Goal: Task Accomplishment & Management: Complete application form

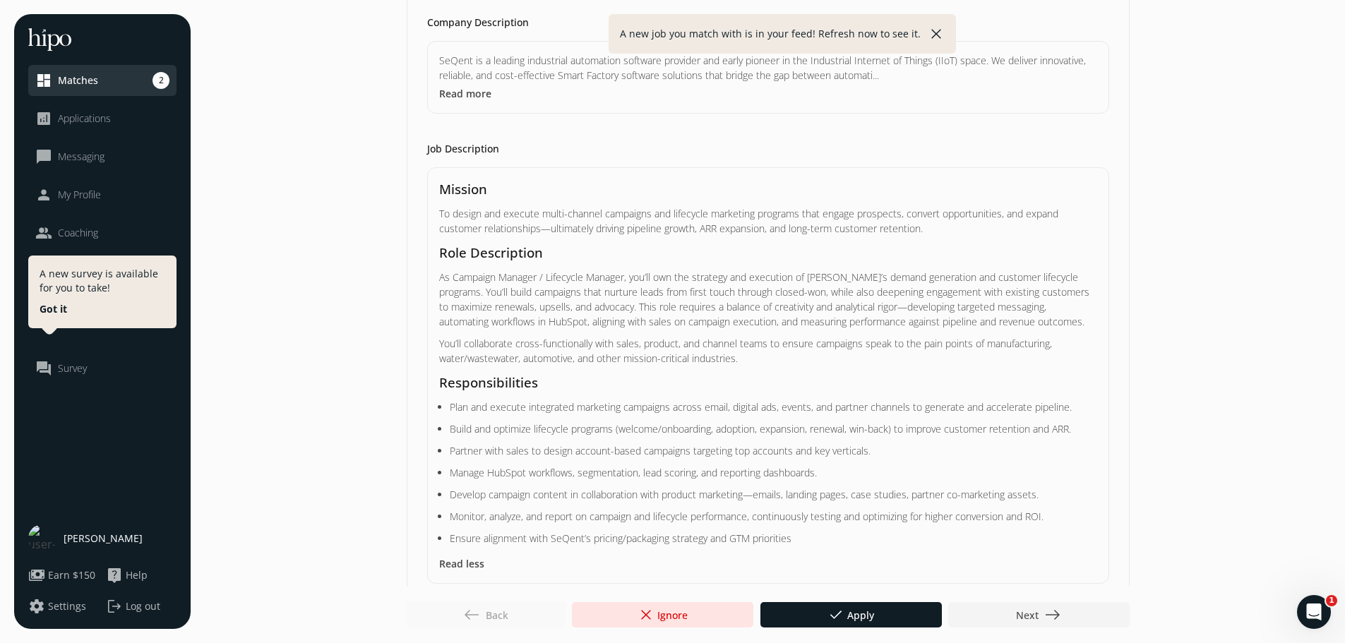
click at [662, 304] on p "As Campaign Manager / Lifecycle Manager, you’ll own the strategy and execution …" at bounding box center [768, 299] width 658 height 59
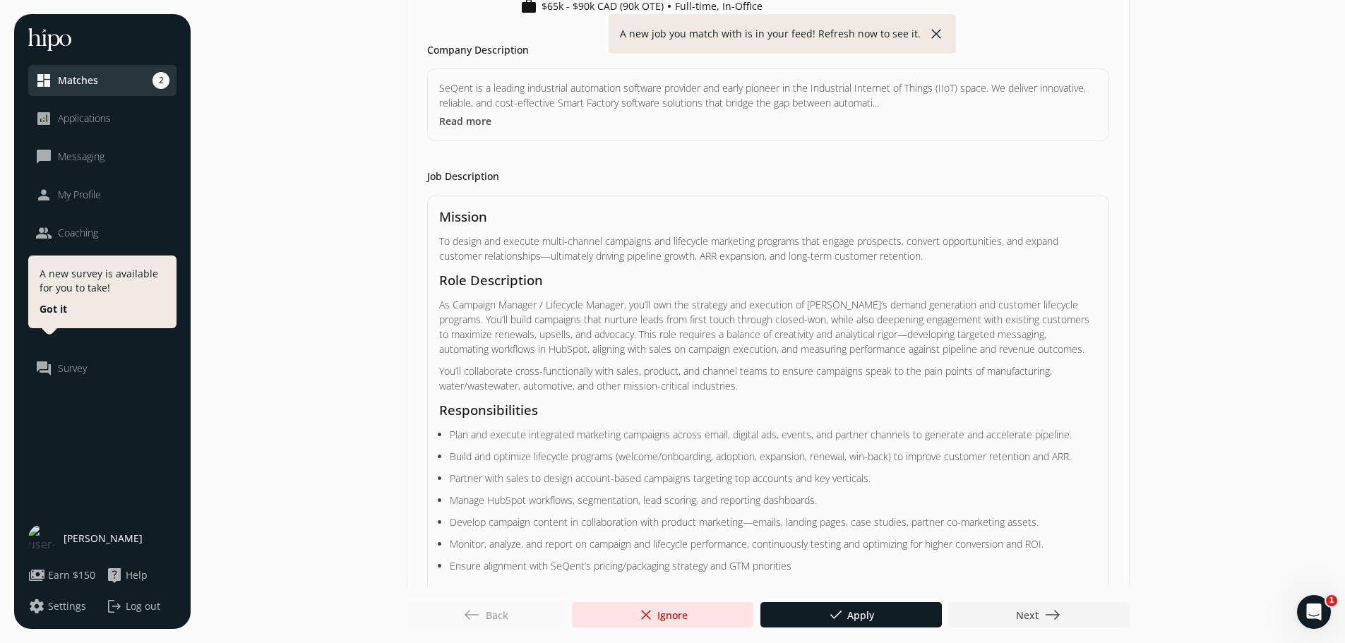
scroll to position [203, 0]
click at [817, 534] on p "Monitor, analyze, and report on campaign and lifecycle performance, continuousl…" at bounding box center [768, 541] width 637 height 15
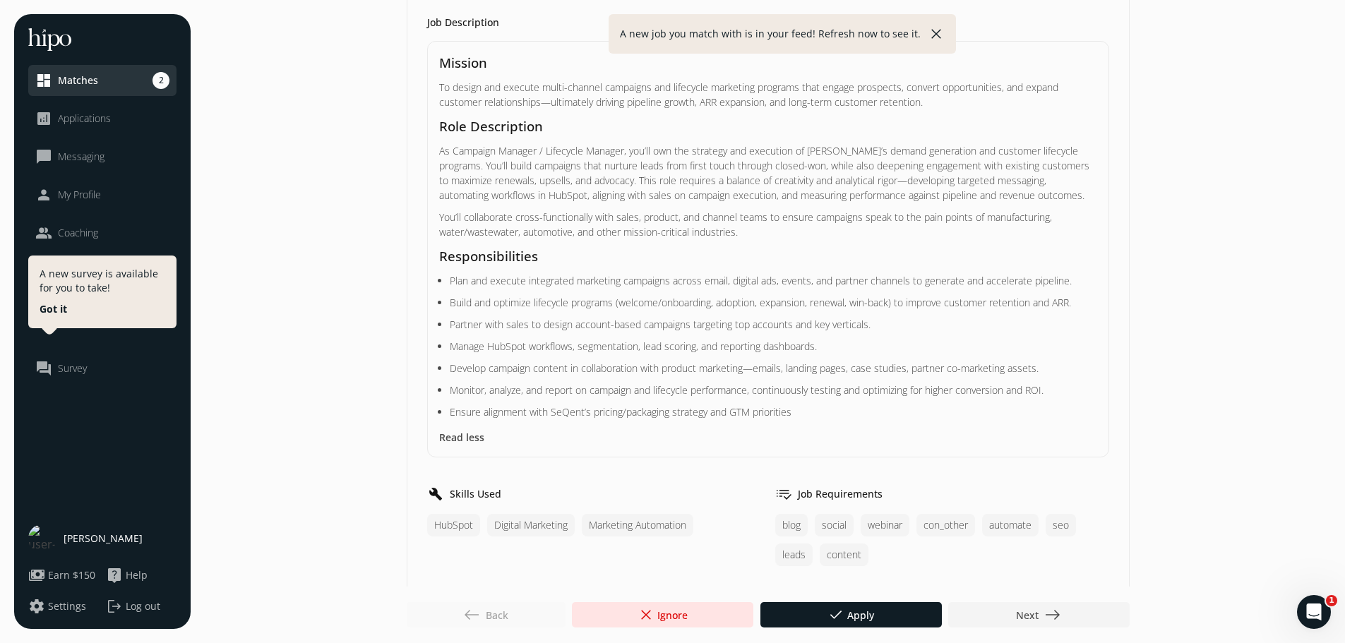
scroll to position [354, 0]
click at [856, 609] on span "done Apply" at bounding box center [851, 615] width 47 height 17
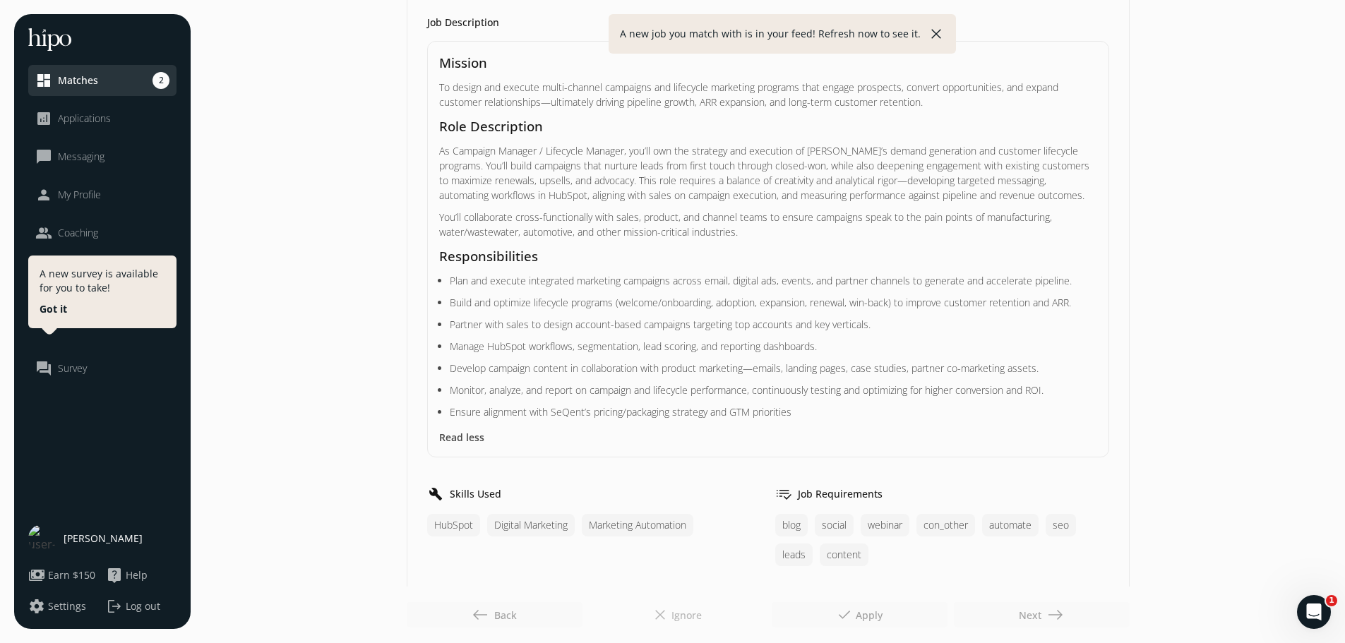
scroll to position [0, 0]
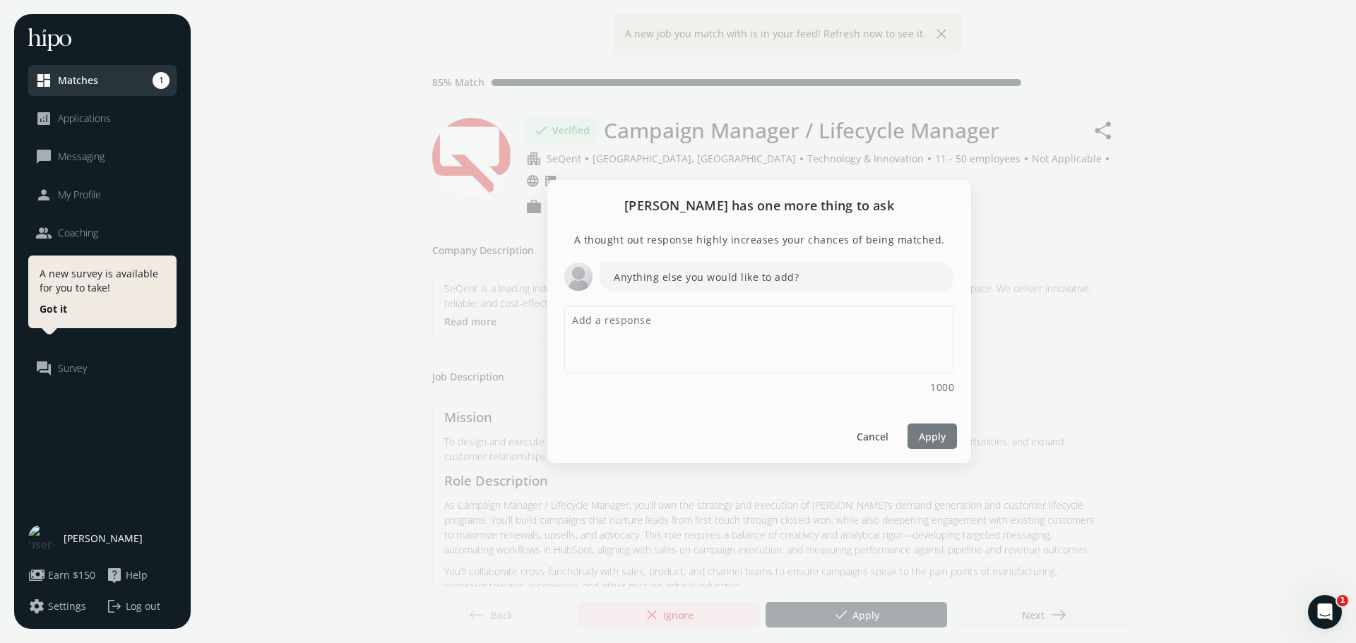
click at [920, 431] on span "Apply" at bounding box center [932, 436] width 27 height 15
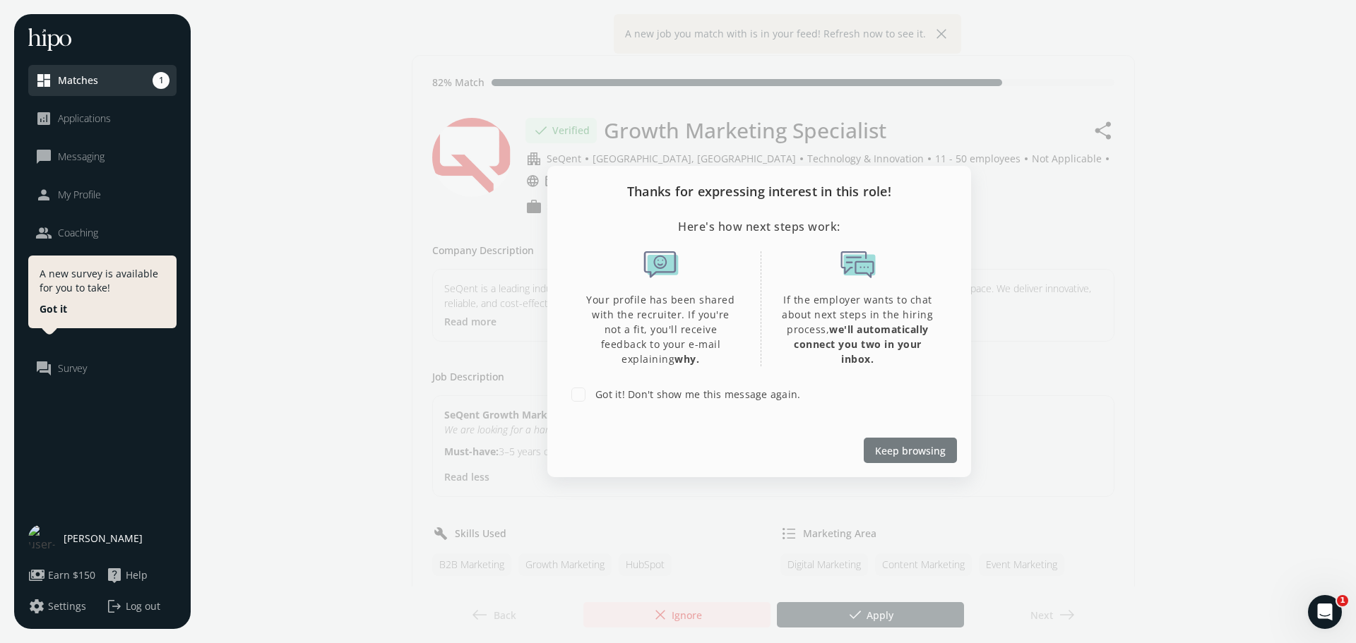
click at [887, 447] on span "Keep browsing" at bounding box center [910, 450] width 71 height 15
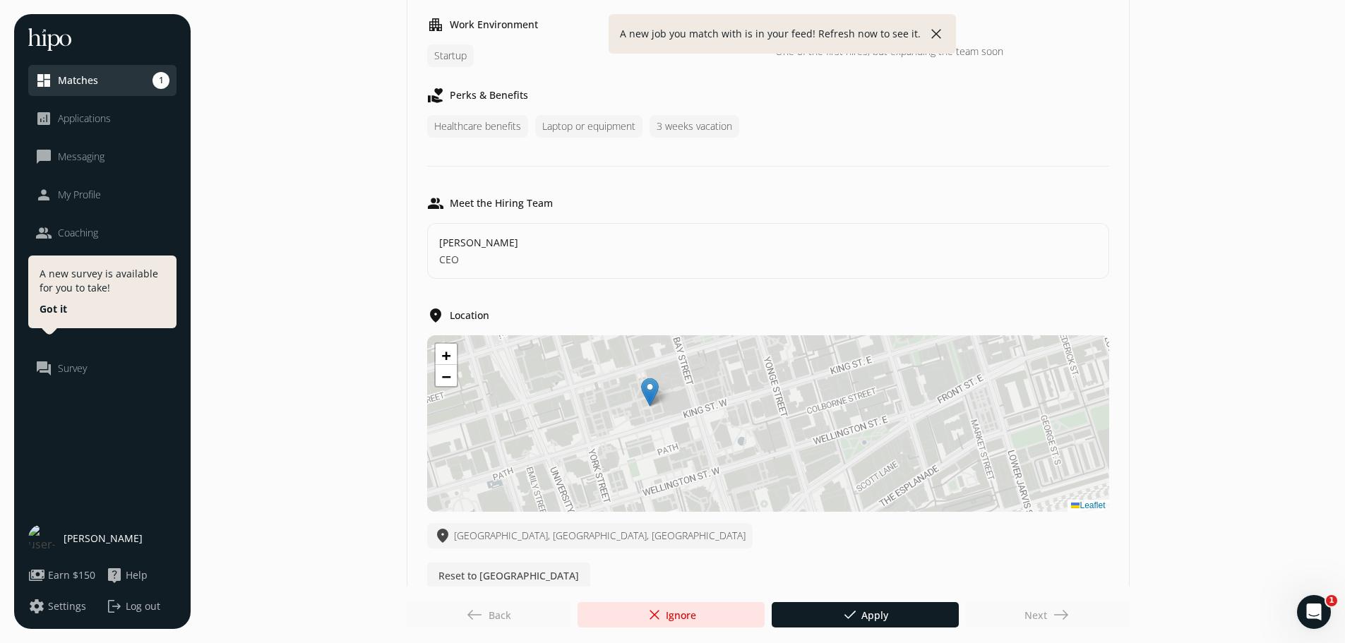
scroll to position [654, 0]
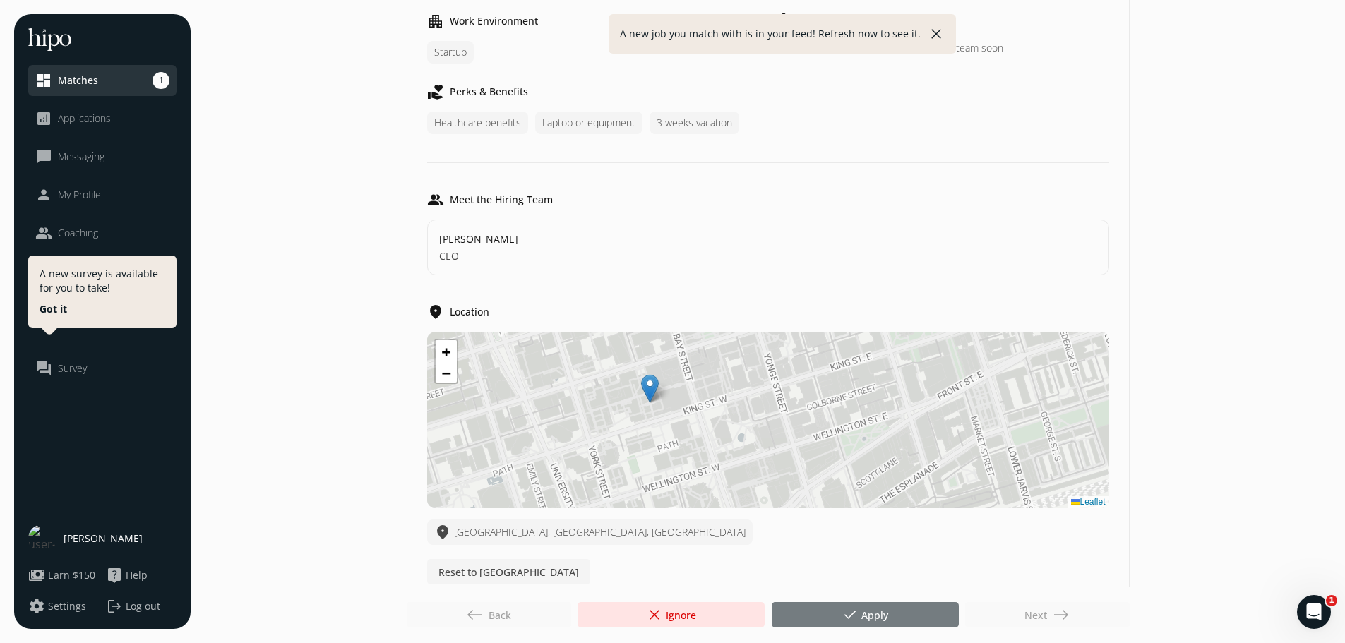
click at [854, 604] on div at bounding box center [865, 614] width 187 height 25
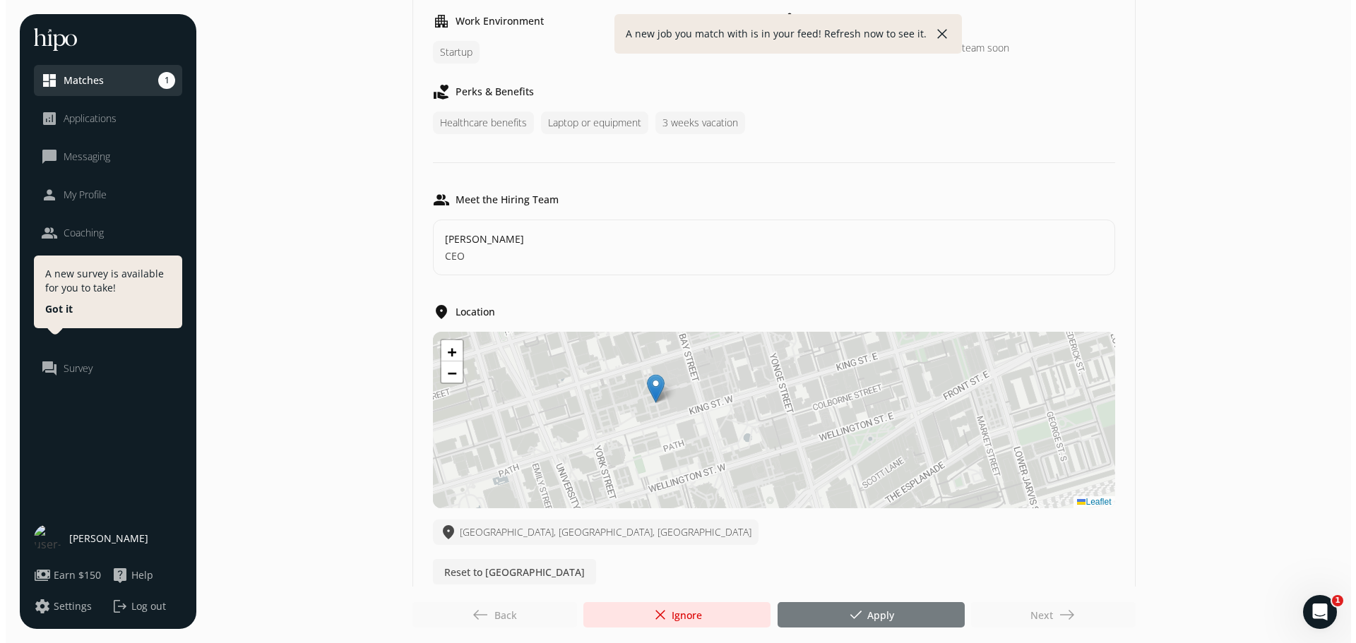
scroll to position [0, 0]
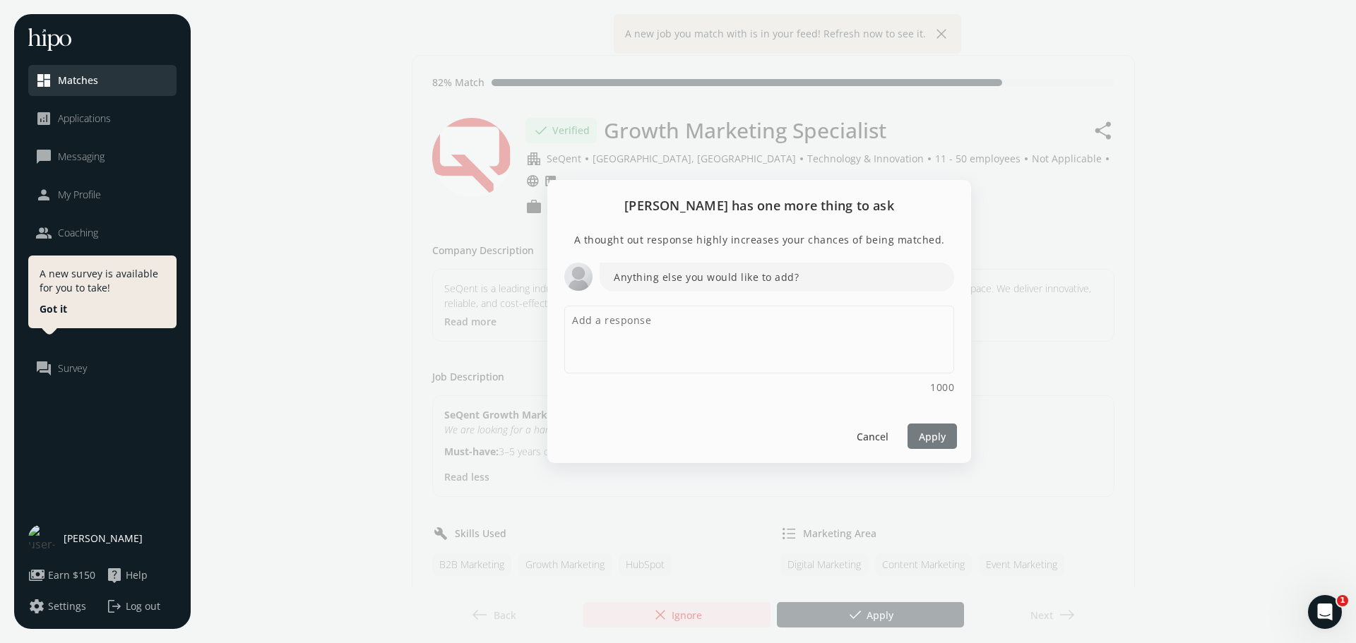
click at [936, 433] on span "Apply" at bounding box center [932, 436] width 27 height 15
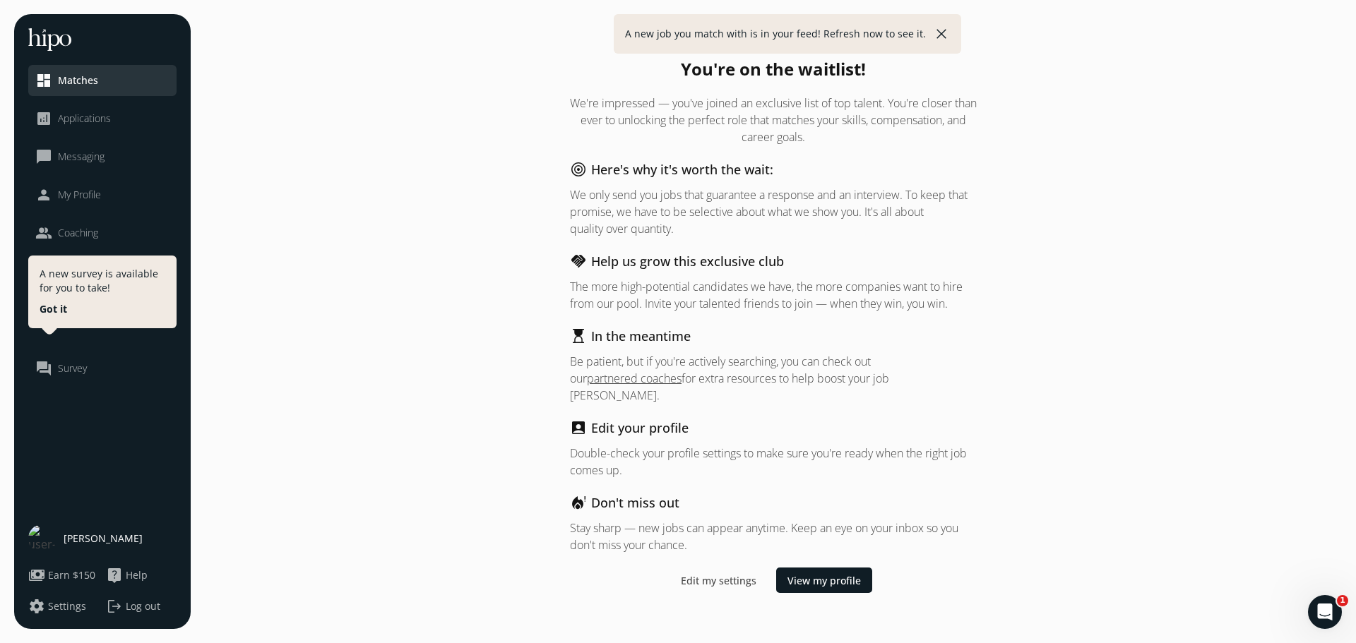
click at [472, 222] on div "You're on the waitlist! We're impressed — you've joined an exclusive list of to…" at bounding box center [773, 321] width 1137 height 615
click at [941, 31] on button "close" at bounding box center [941, 33] width 17 height 17
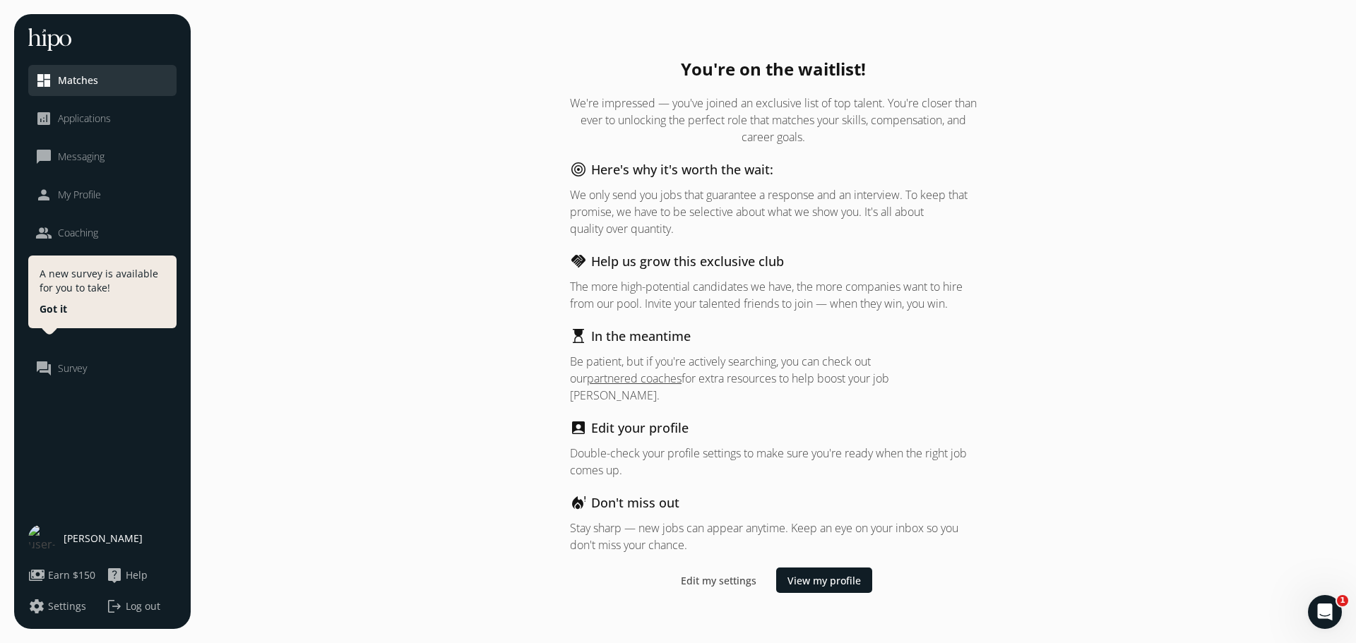
click at [93, 131] on li "analytics Applications" at bounding box center [102, 118] width 148 height 31
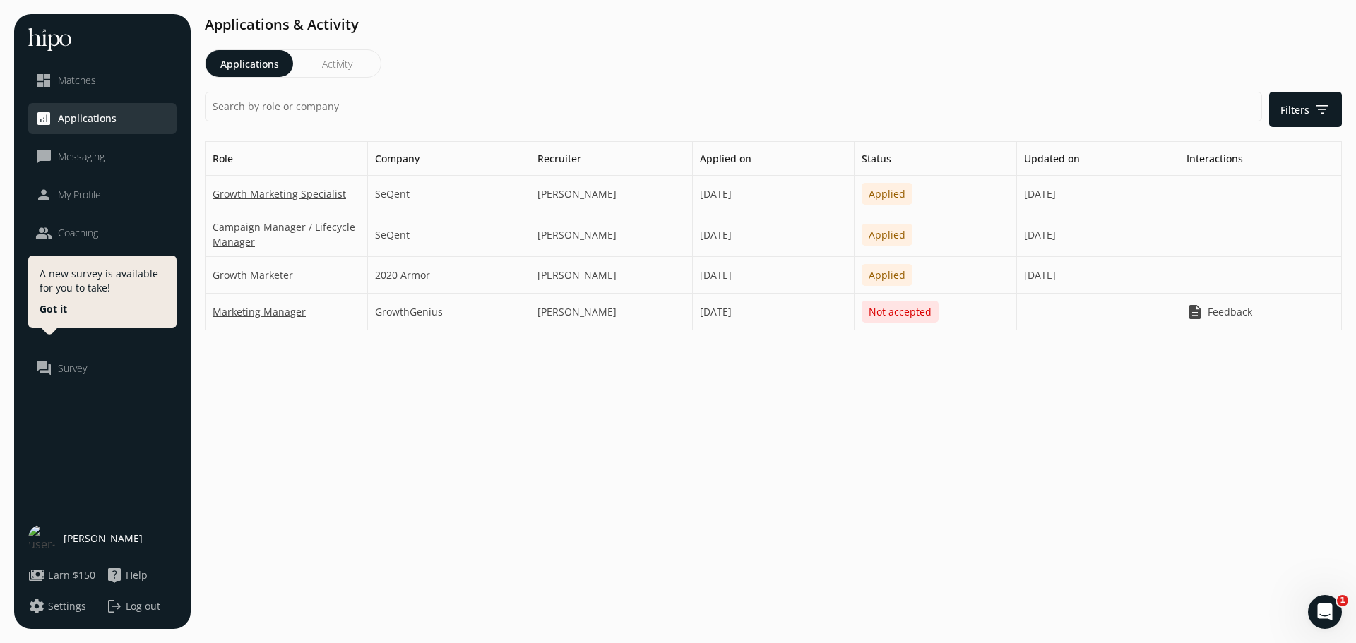
click at [306, 234] on link "Campaign Manager / Lifecycle Manager" at bounding box center [287, 235] width 148 height 30
click at [1213, 309] on span "Feedback" at bounding box center [1230, 311] width 44 height 15
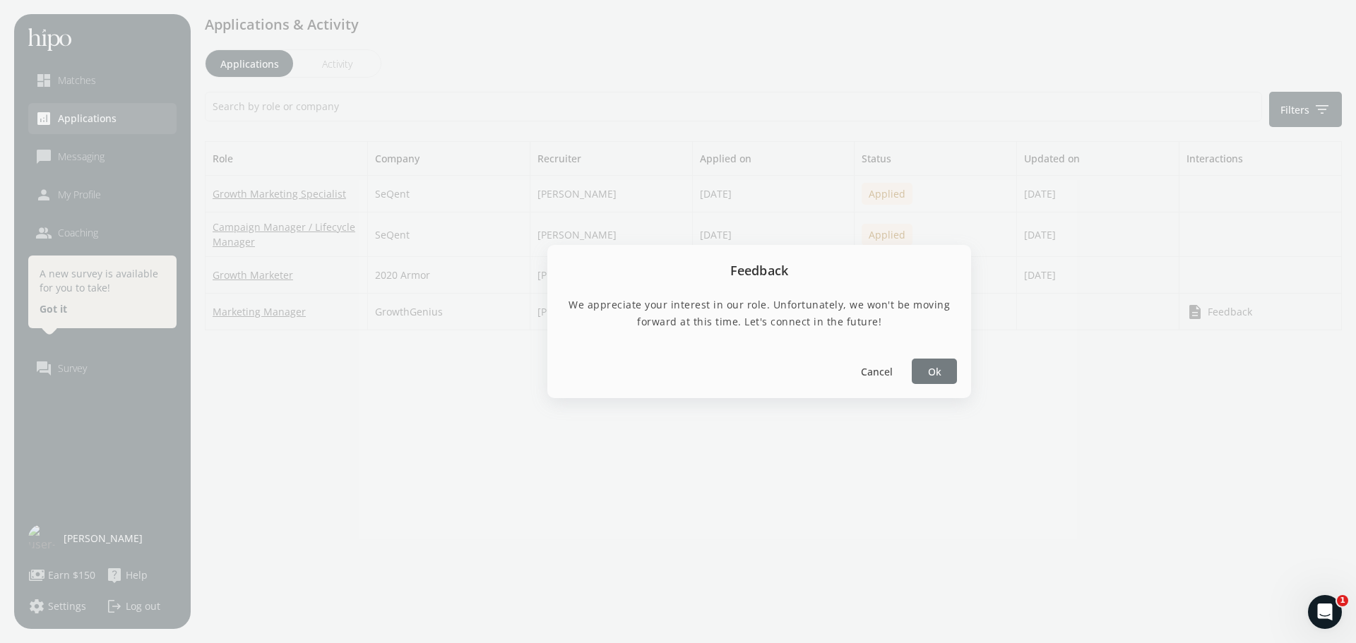
click at [936, 371] on span "Ok" at bounding box center [934, 371] width 13 height 15
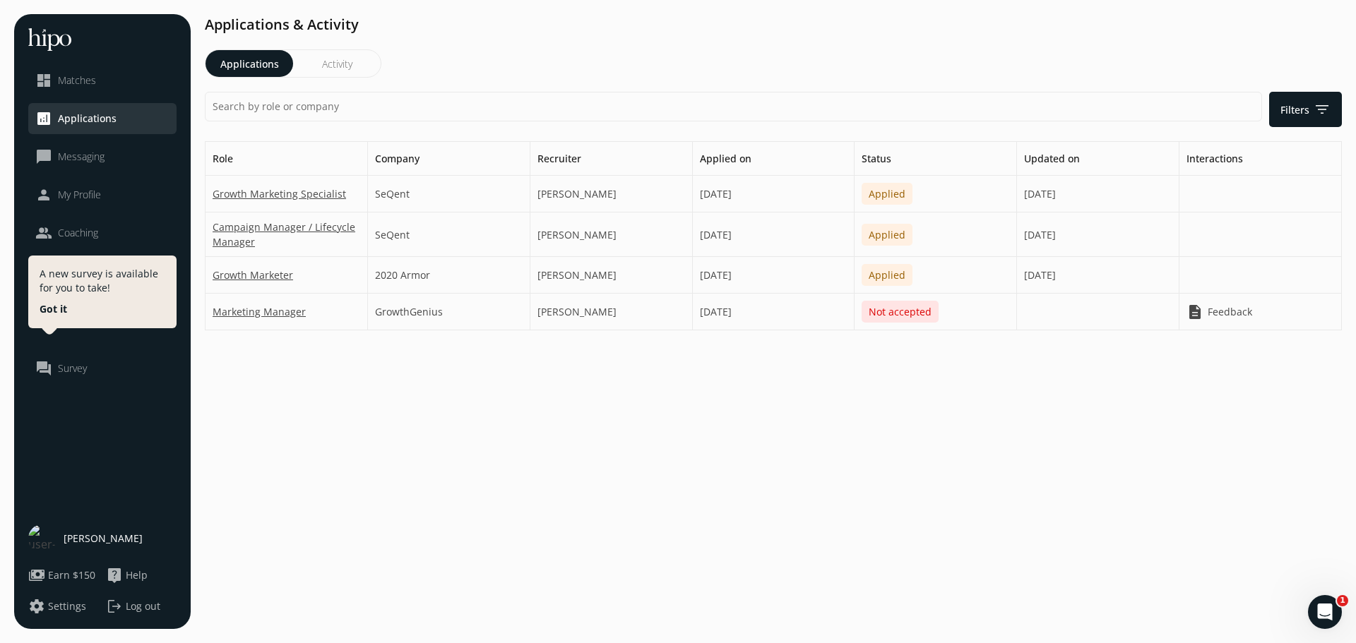
click at [66, 366] on span "Survey" at bounding box center [72, 369] width 29 height 14
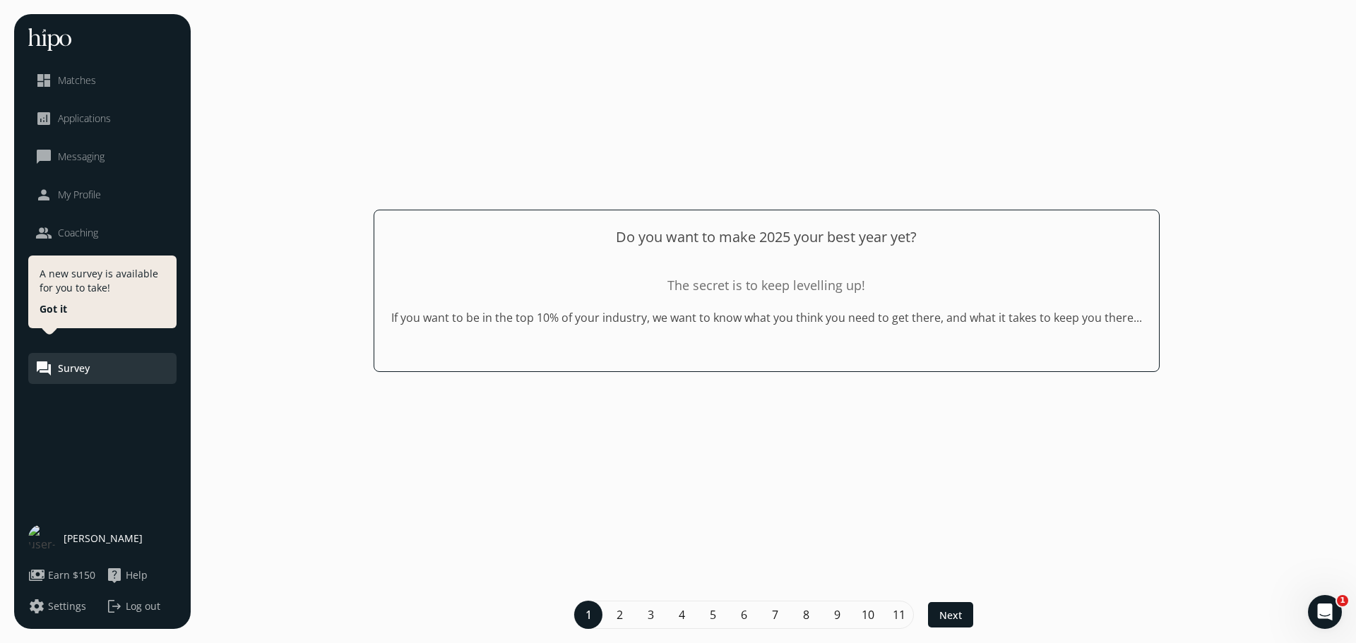
click at [180, 287] on div "close dashboard Matches analytics Applications chat_bubble_outline Messaging pe…" at bounding box center [102, 321] width 177 height 615
click at [943, 619] on span "Next" at bounding box center [950, 615] width 23 height 15
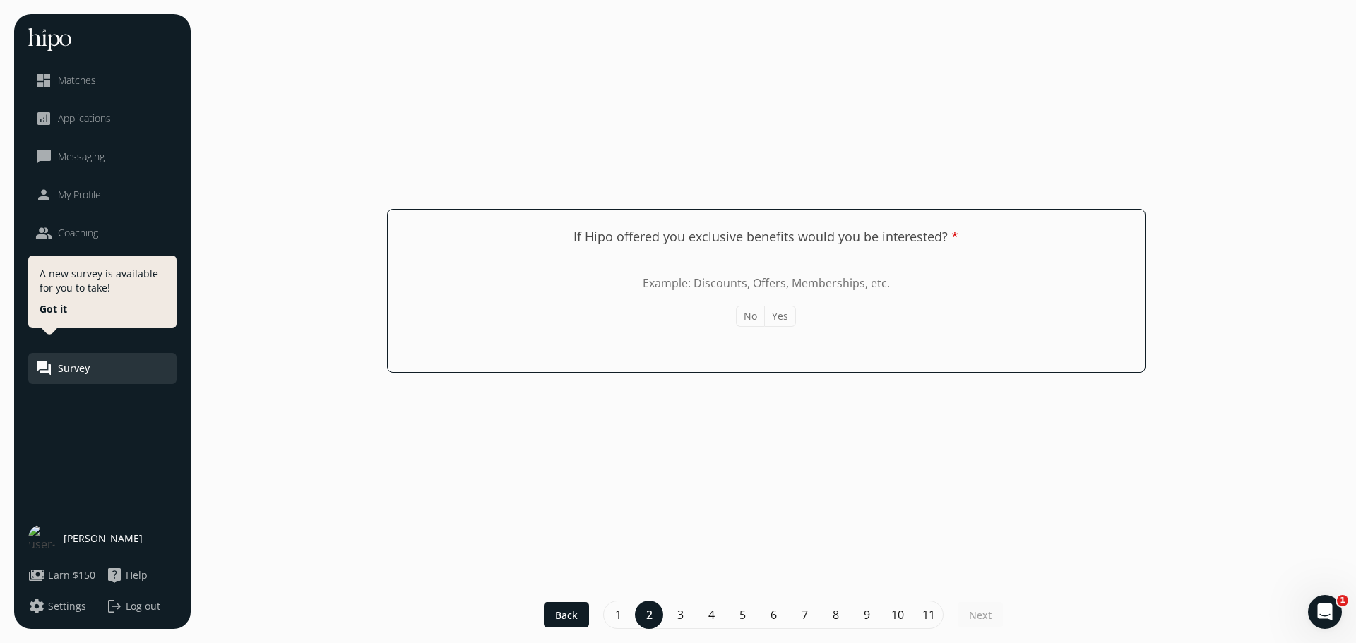
click at [744, 316] on button "No" at bounding box center [750, 316] width 28 height 21
click at [964, 616] on div at bounding box center [980, 614] width 45 height 25
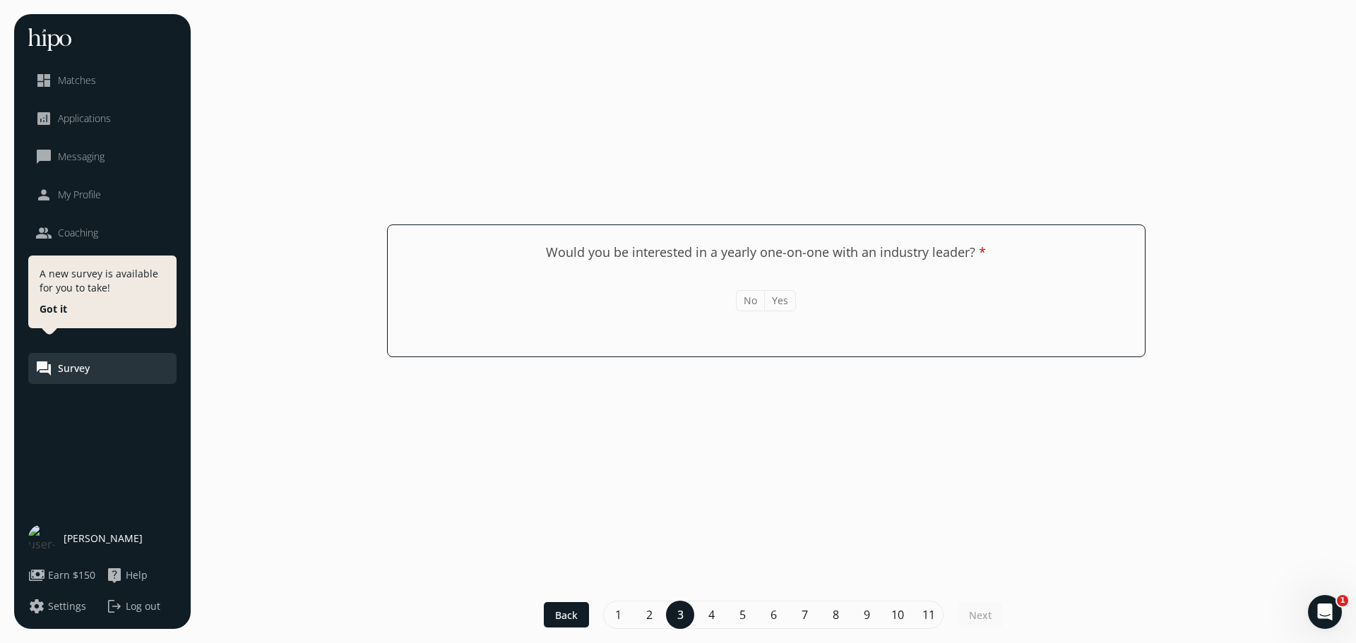
click at [741, 307] on button "No" at bounding box center [750, 300] width 28 height 21
click at [979, 615] on span "Next" at bounding box center [980, 615] width 23 height 15
click at [776, 304] on button "Yes" at bounding box center [780, 300] width 32 height 21
click at [977, 614] on span "Next" at bounding box center [980, 615] width 23 height 15
click at [754, 308] on button "No" at bounding box center [750, 300] width 28 height 21
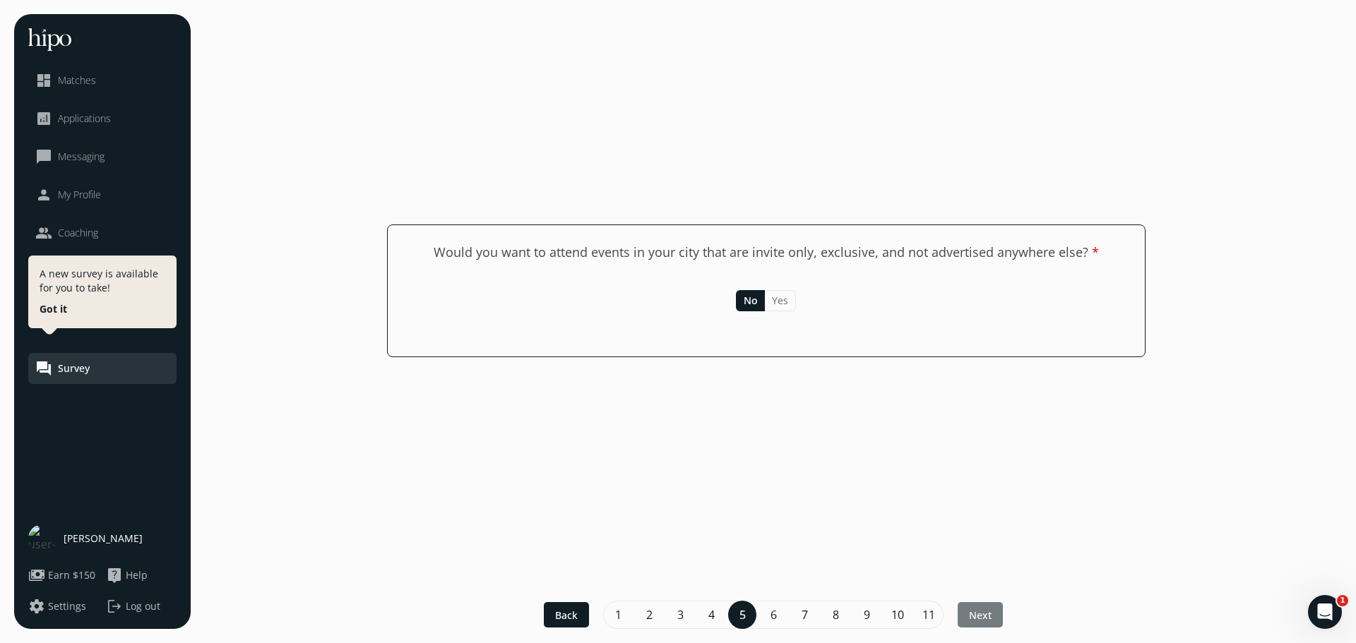
click at [979, 620] on span "Next" at bounding box center [980, 615] width 23 height 15
click at [761, 300] on button "No" at bounding box center [750, 300] width 28 height 21
click at [990, 610] on span "Next" at bounding box center [980, 615] width 23 height 15
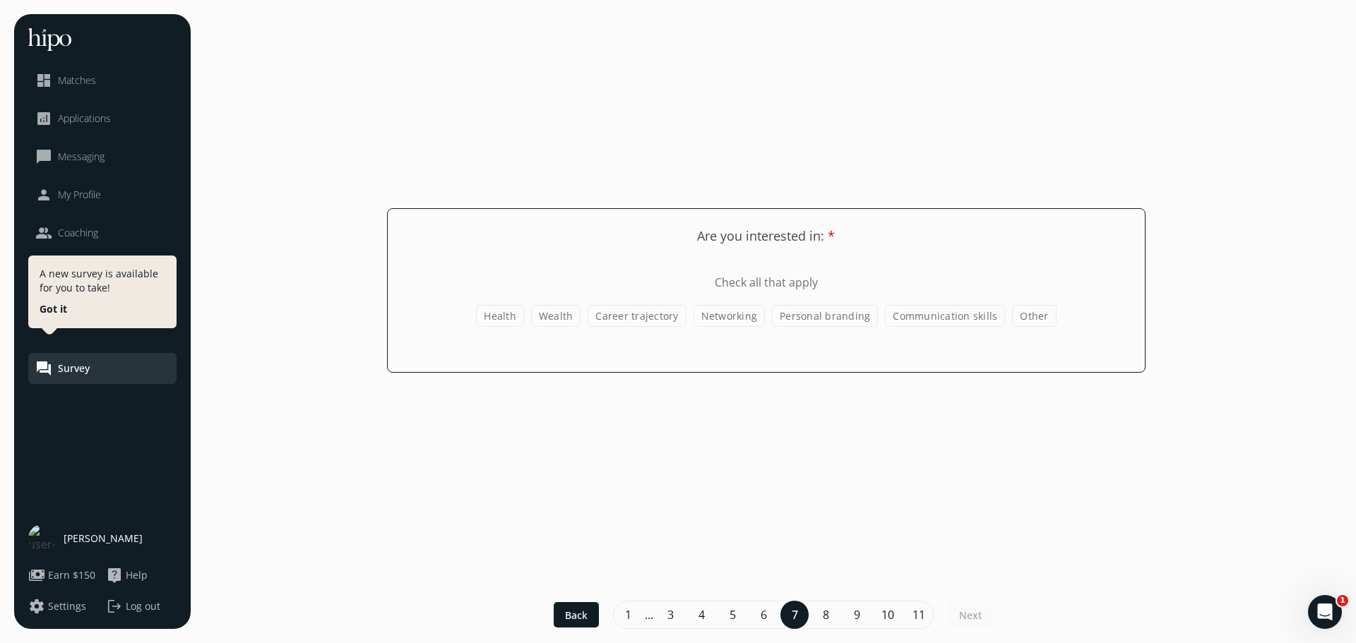
click at [657, 323] on label "Career trajectory" at bounding box center [637, 316] width 98 height 22
click at [0, 0] on input "Career trajectory" at bounding box center [0, 0] width 0 height 0
click at [946, 321] on label "Communication skills" at bounding box center [945, 316] width 120 height 22
click at [0, 0] on input "Communication skills" at bounding box center [0, 0] width 0 height 0
click at [970, 611] on span "Next" at bounding box center [970, 615] width 23 height 15
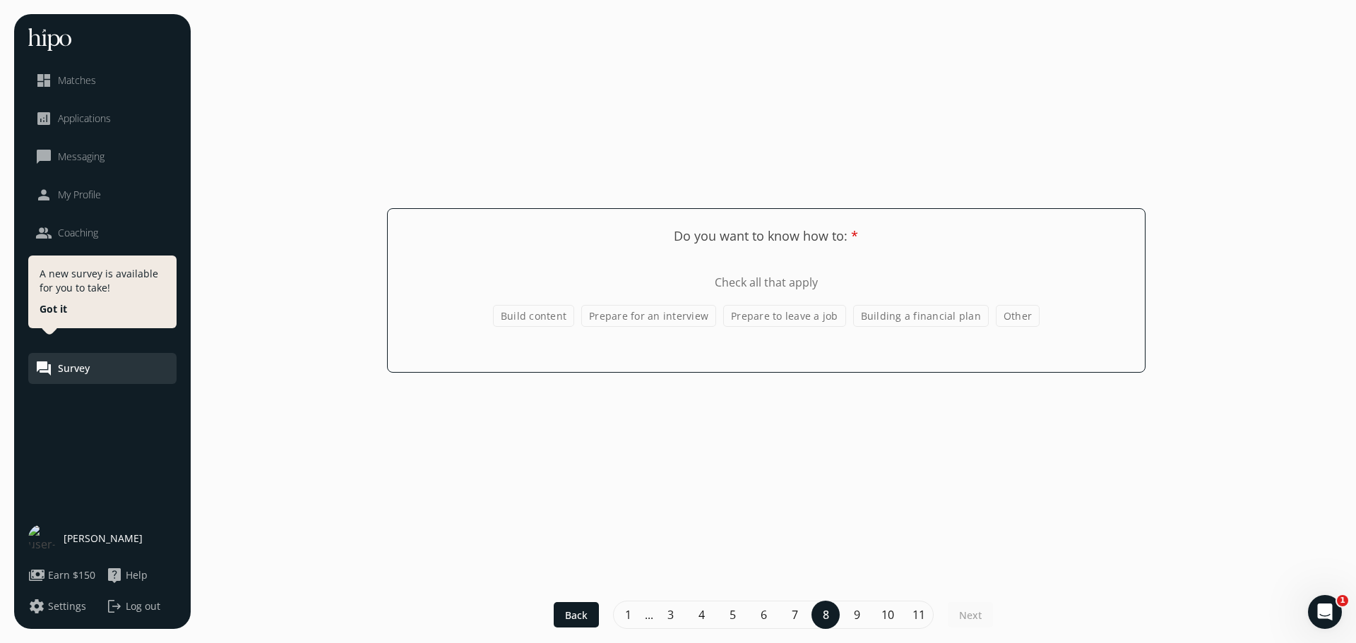
click at [655, 326] on label "Prepare for an interview" at bounding box center [648, 316] width 135 height 22
click at [0, 0] on input "Prepare for an interview" at bounding box center [0, 0] width 0 height 0
click at [975, 604] on div at bounding box center [970, 614] width 45 height 25
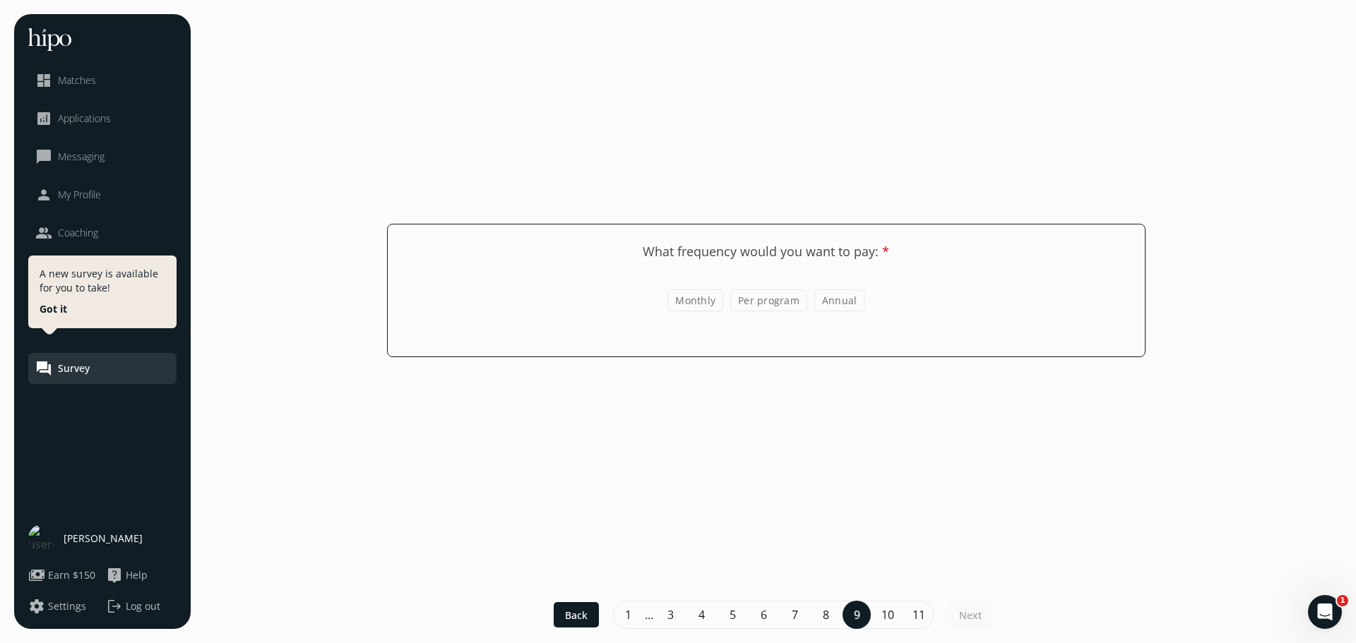
click at [770, 307] on label "Per program" at bounding box center [768, 301] width 77 height 22
click at [0, 0] on input "Per program" at bounding box center [0, 0] width 0 height 0
click at [963, 619] on span "Next" at bounding box center [970, 615] width 23 height 15
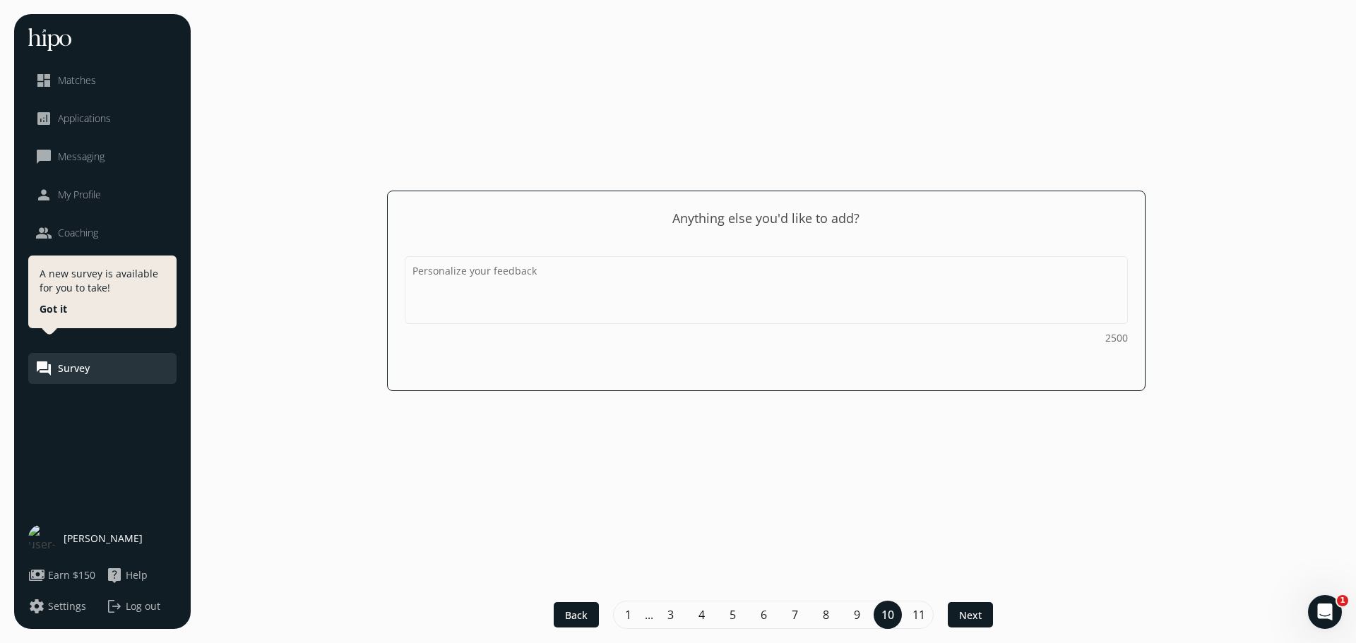
click at [963, 619] on span "Next" at bounding box center [970, 615] width 23 height 15
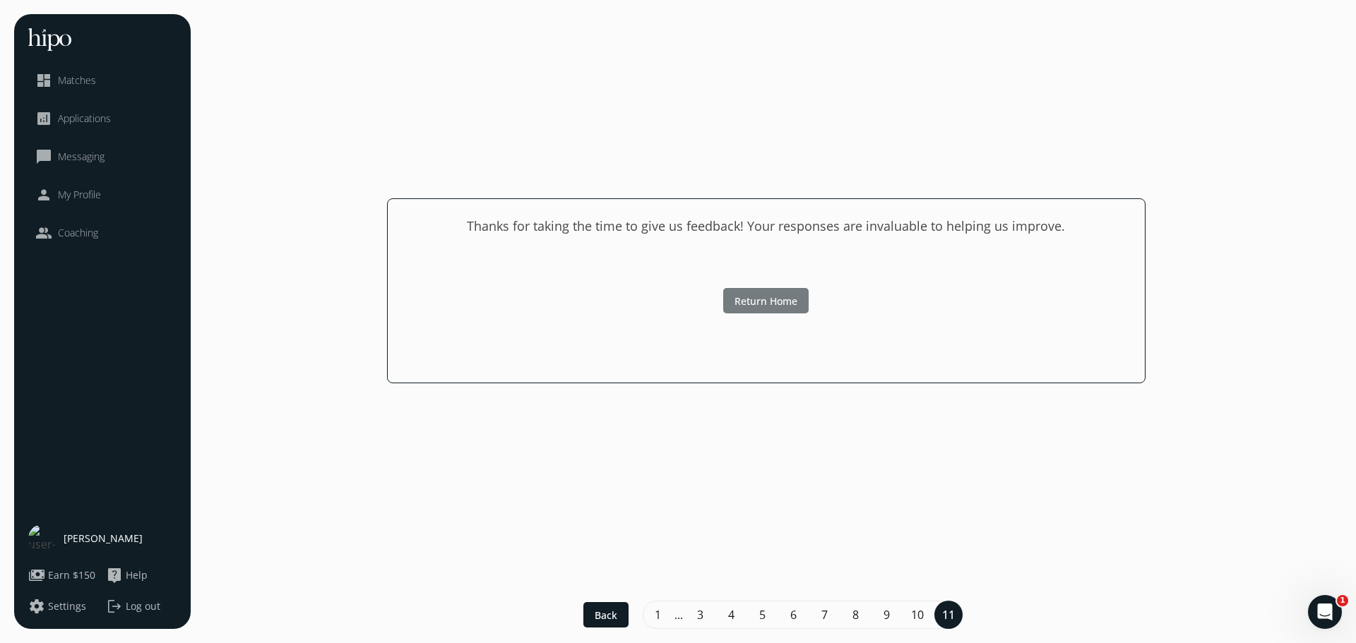
click at [735, 299] on span "Return Home" at bounding box center [765, 300] width 63 height 15
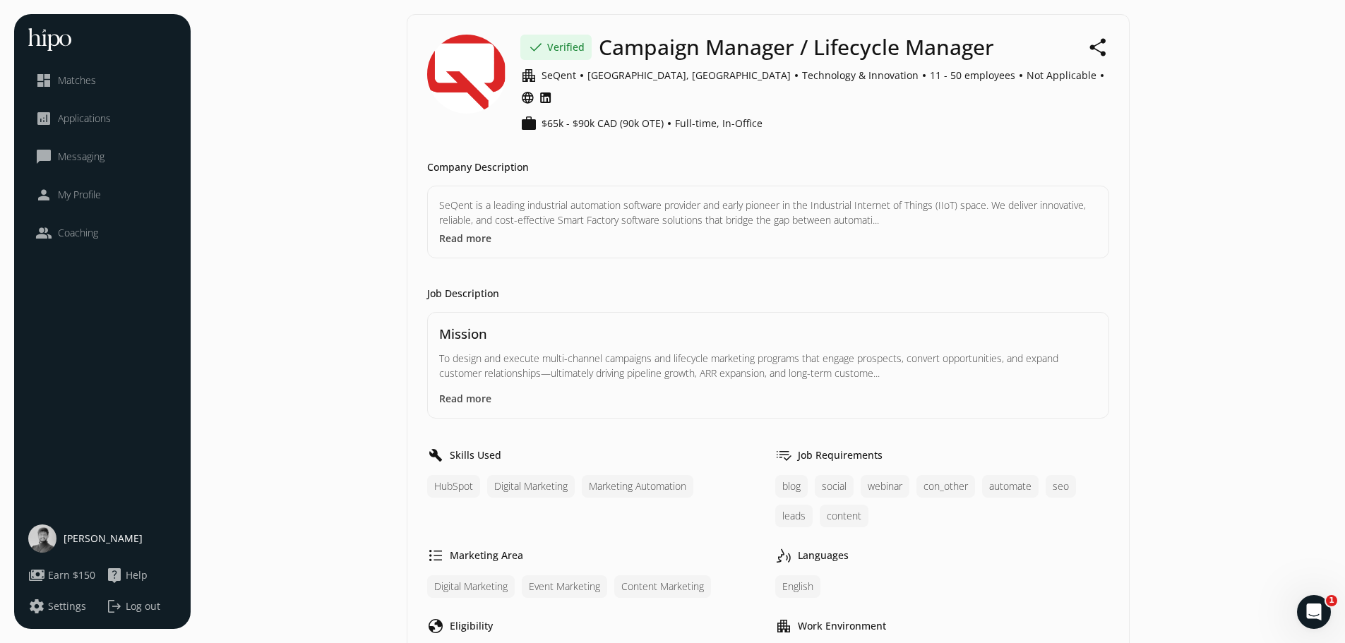
click at [64, 124] on span "Applications" at bounding box center [84, 119] width 53 height 14
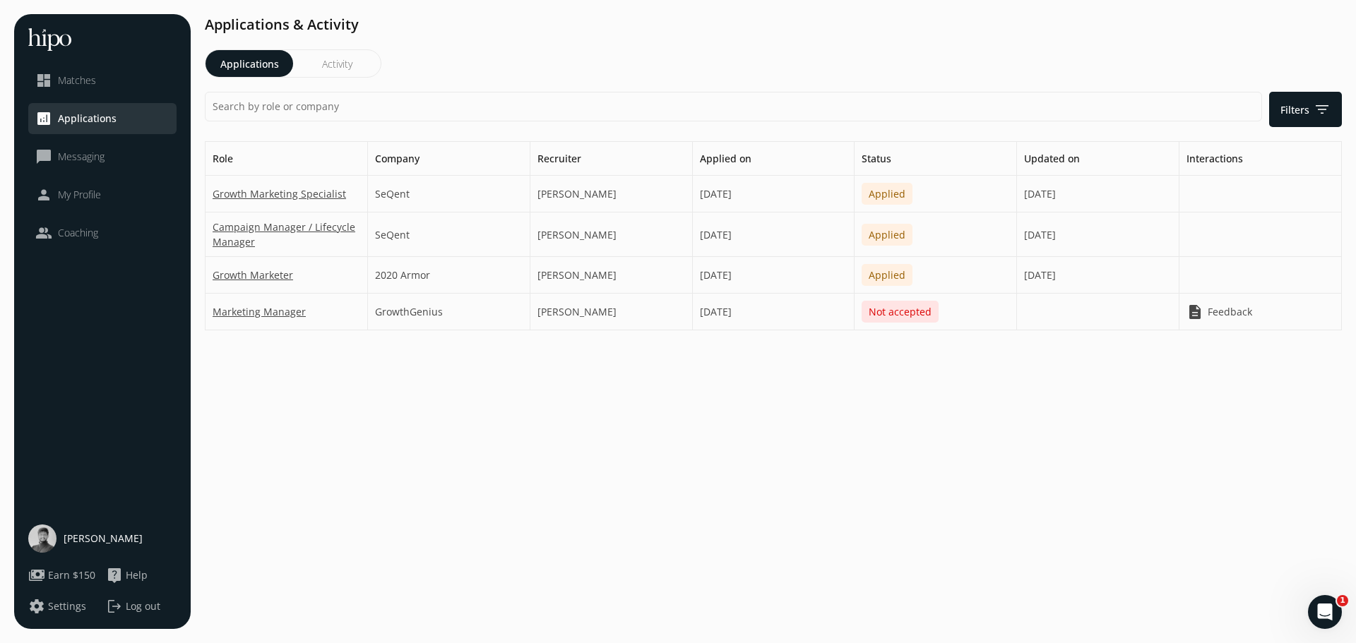
click at [1245, 198] on div at bounding box center [1260, 194] width 162 height 37
click at [878, 189] on span "Applied" at bounding box center [887, 194] width 51 height 22
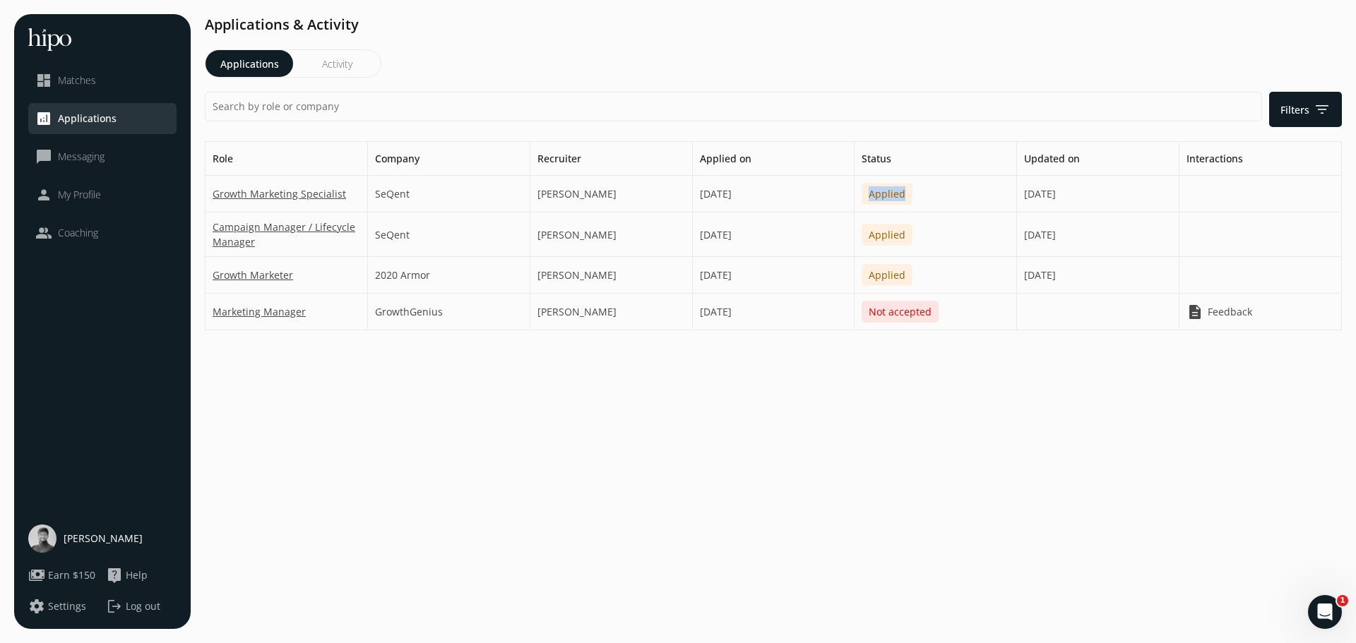
click at [878, 189] on span "Applied" at bounding box center [887, 194] width 51 height 22
click at [327, 71] on button "Activity" at bounding box center [337, 63] width 88 height 27
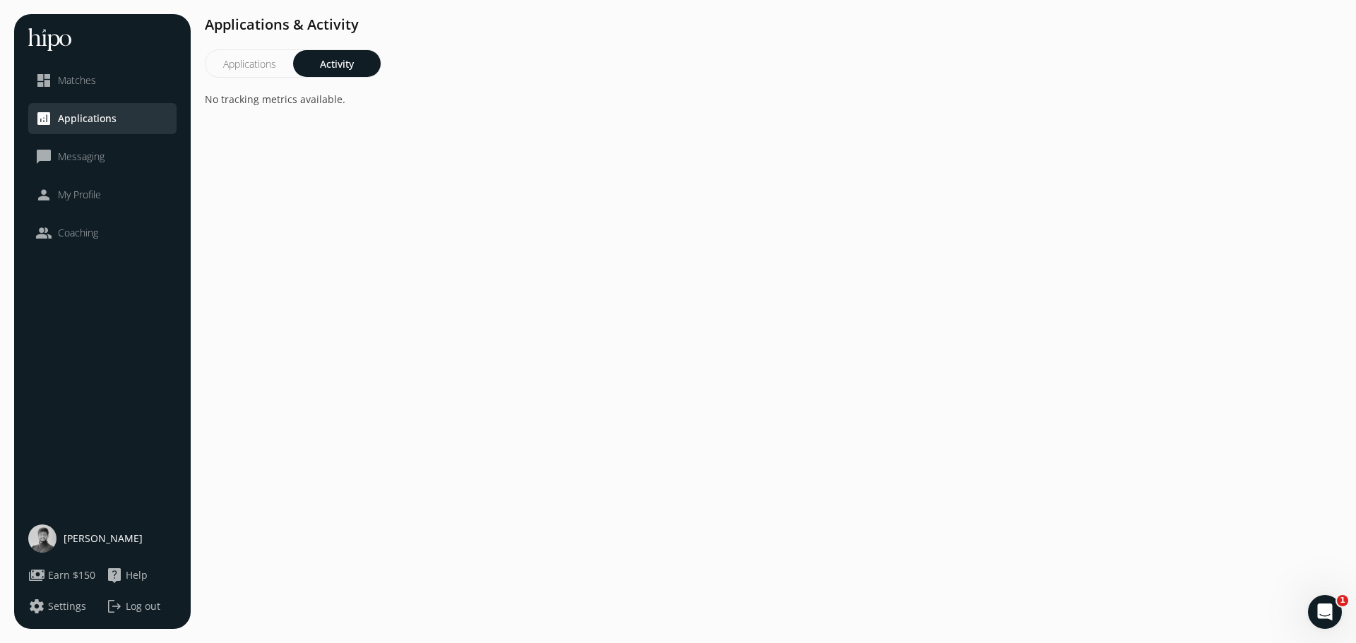
click at [270, 58] on button "Applications" at bounding box center [249, 63] width 88 height 27
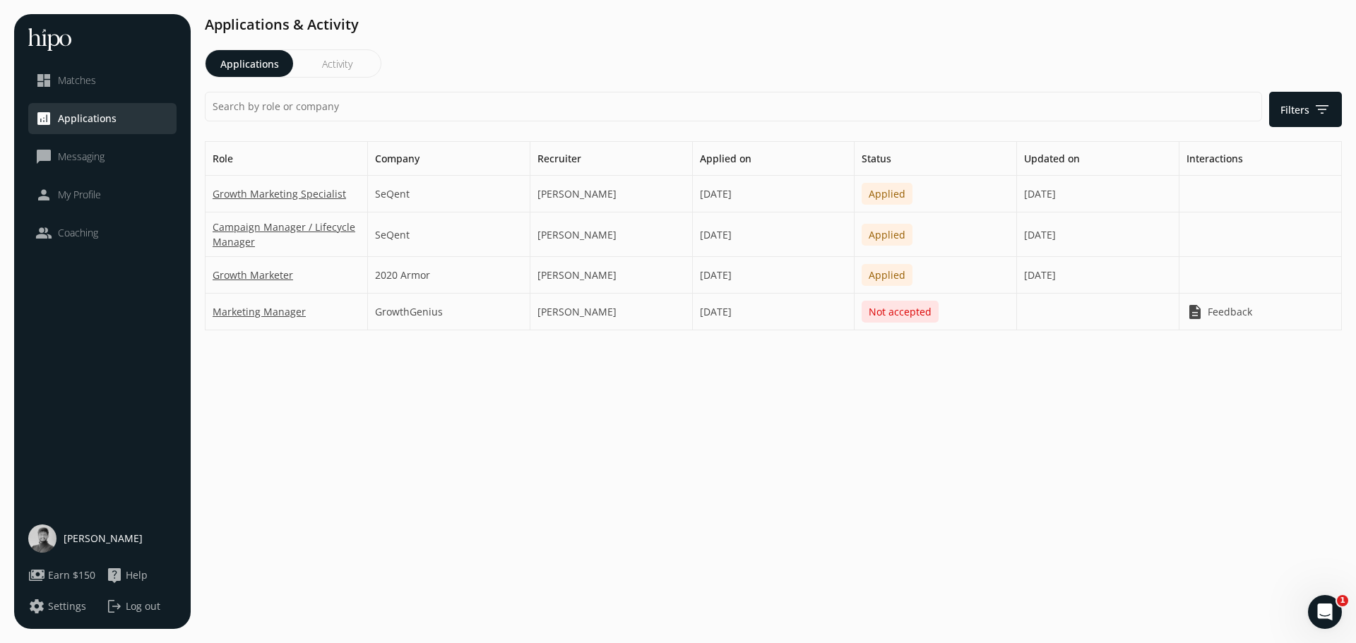
click at [578, 234] on div "[PERSON_NAME]" at bounding box center [611, 235] width 162 height 44
click at [1306, 613] on div "Open Intercom Messenger" at bounding box center [1322, 610] width 47 height 47
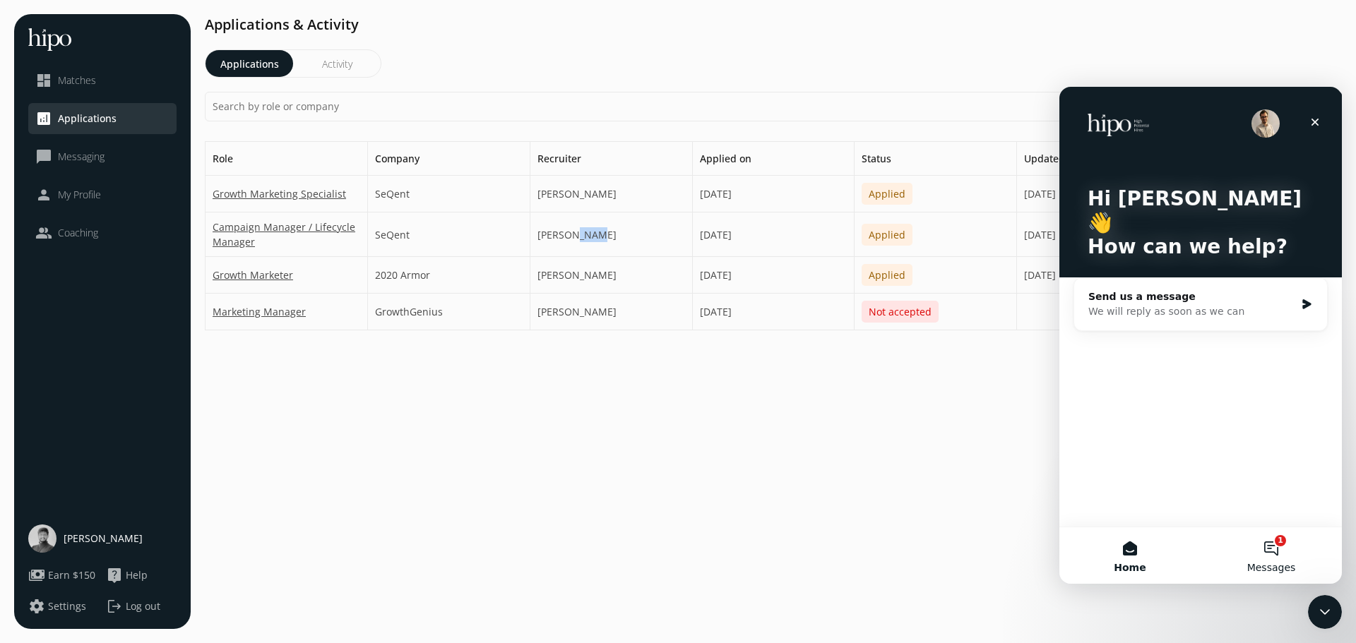
click at [1282, 564] on span "Messages" at bounding box center [1271, 568] width 49 height 10
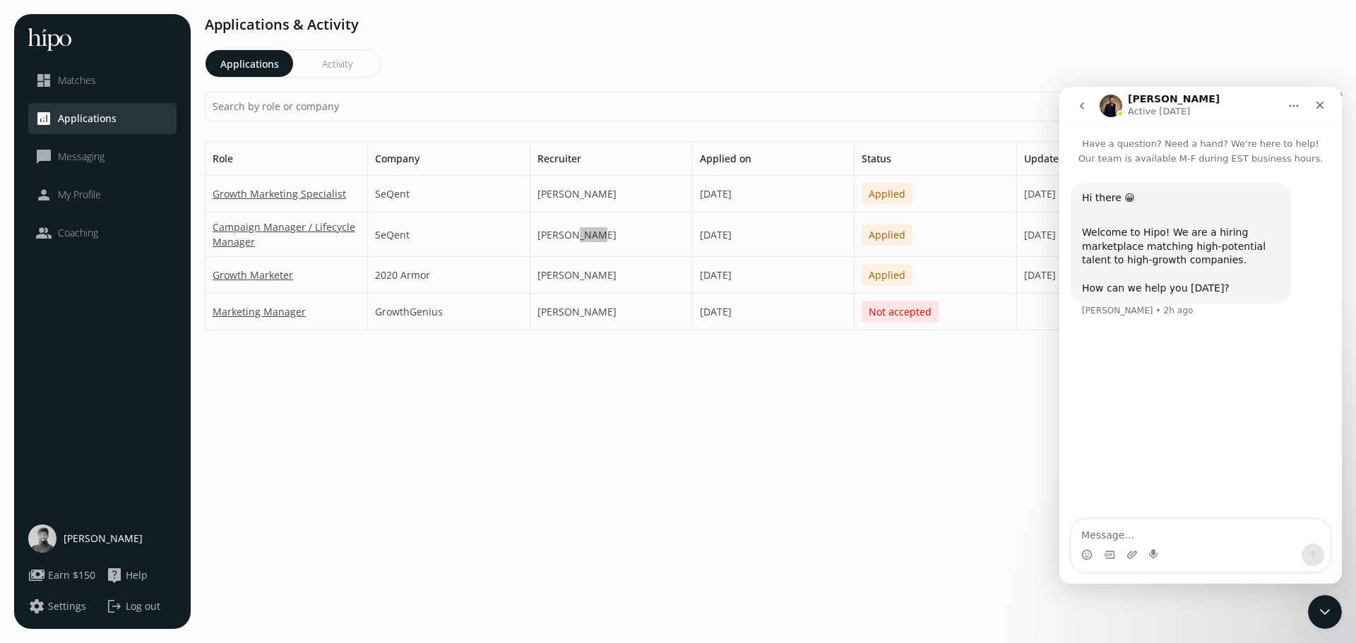
click at [1188, 269] on div "Welcome to Hipo! We are a hiring marketplace matching high-potential talent to …" at bounding box center [1181, 260] width 198 height 69
click at [1077, 105] on icon "go back" at bounding box center [1081, 105] width 11 height 11
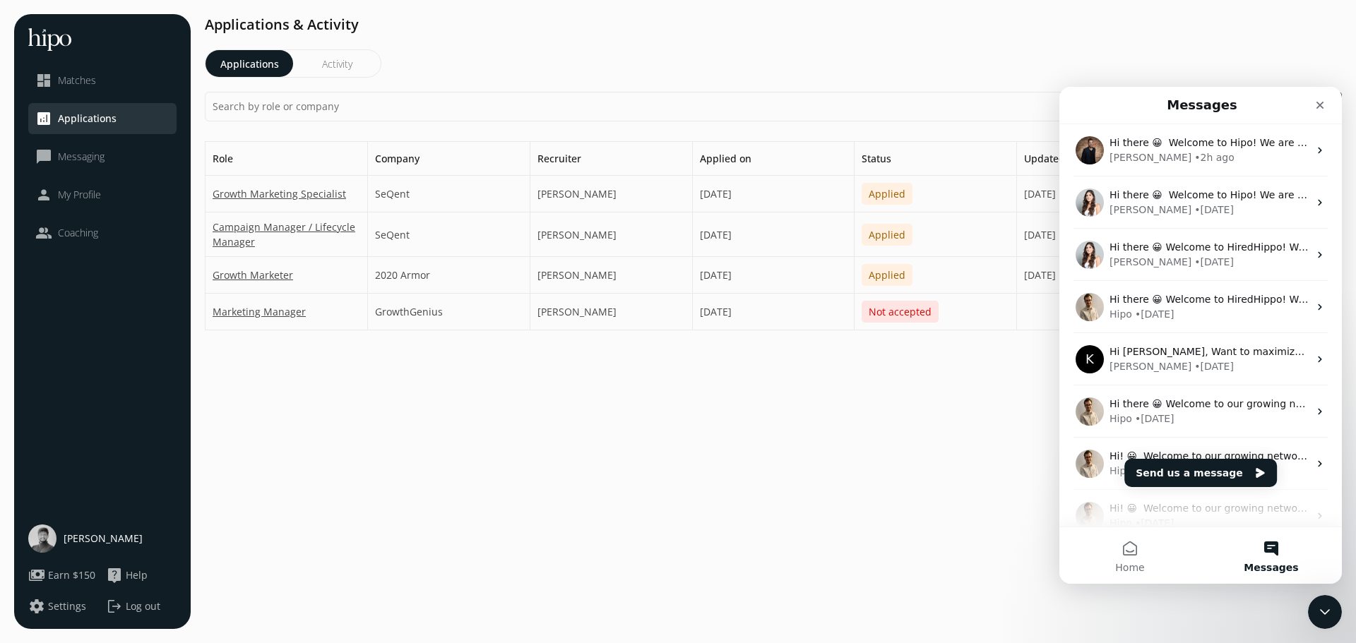
click at [1137, 20] on h1 "Applications & Activity" at bounding box center [773, 24] width 1137 height 21
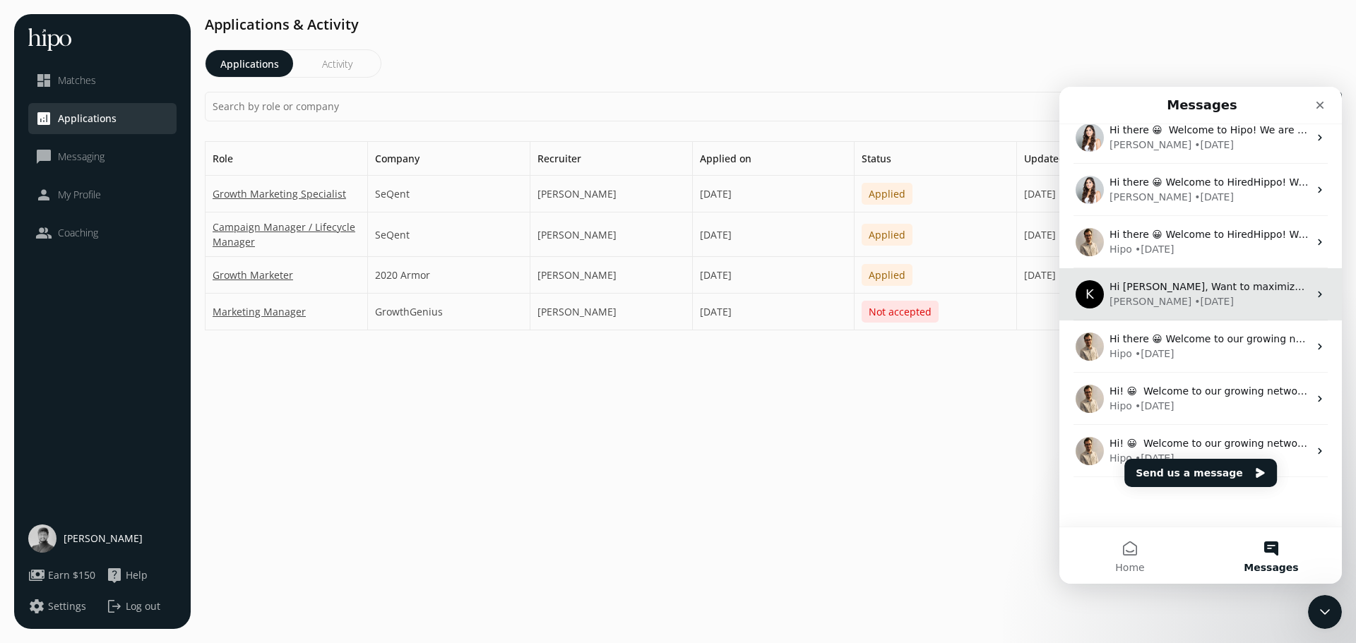
scroll to position [72, 0]
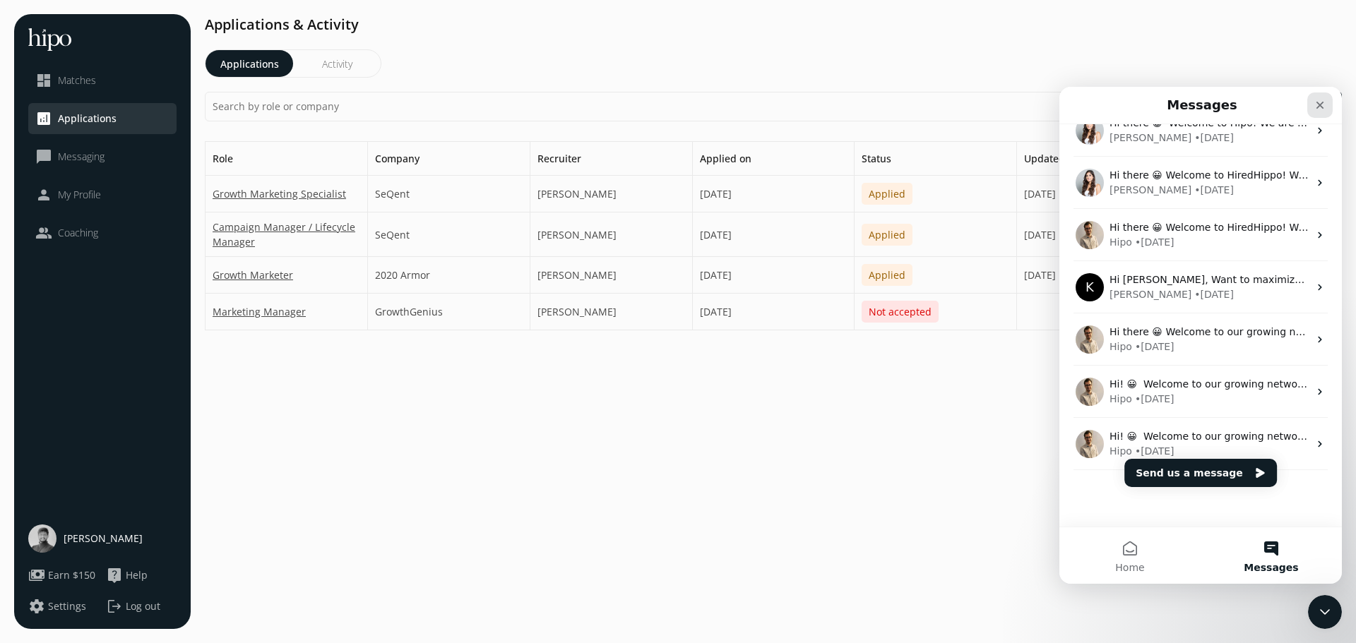
click at [1325, 103] on icon "Close" at bounding box center [1319, 105] width 11 height 11
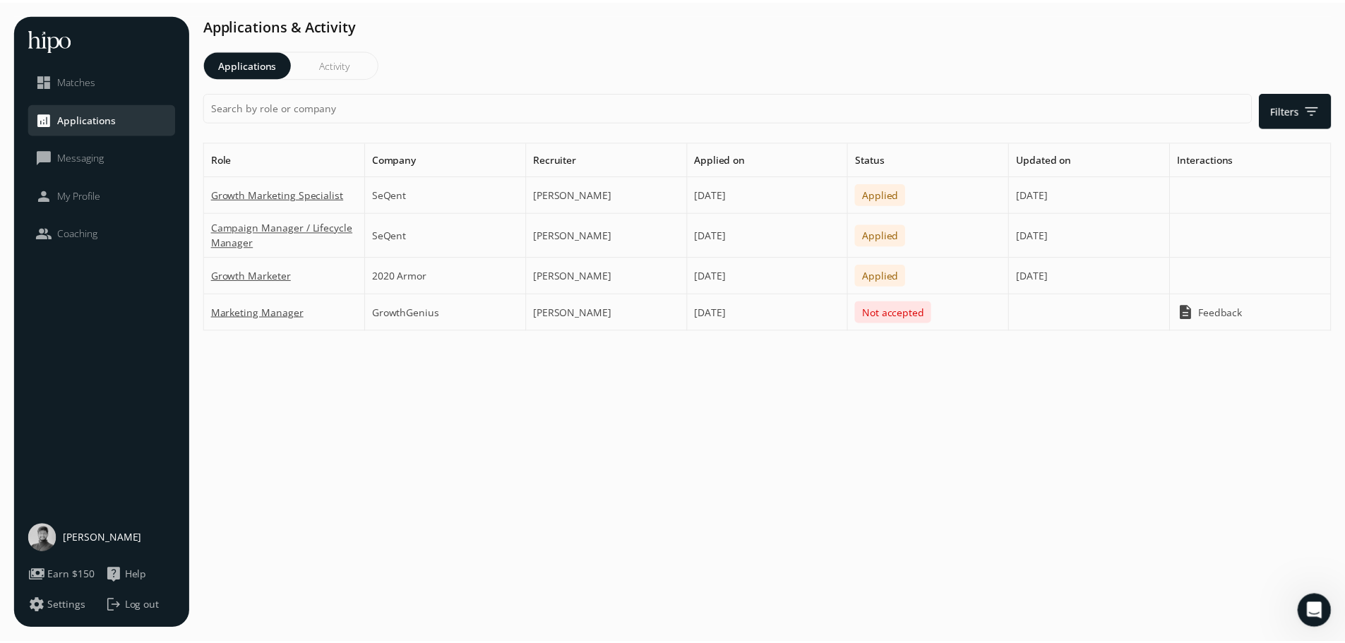
scroll to position [0, 0]
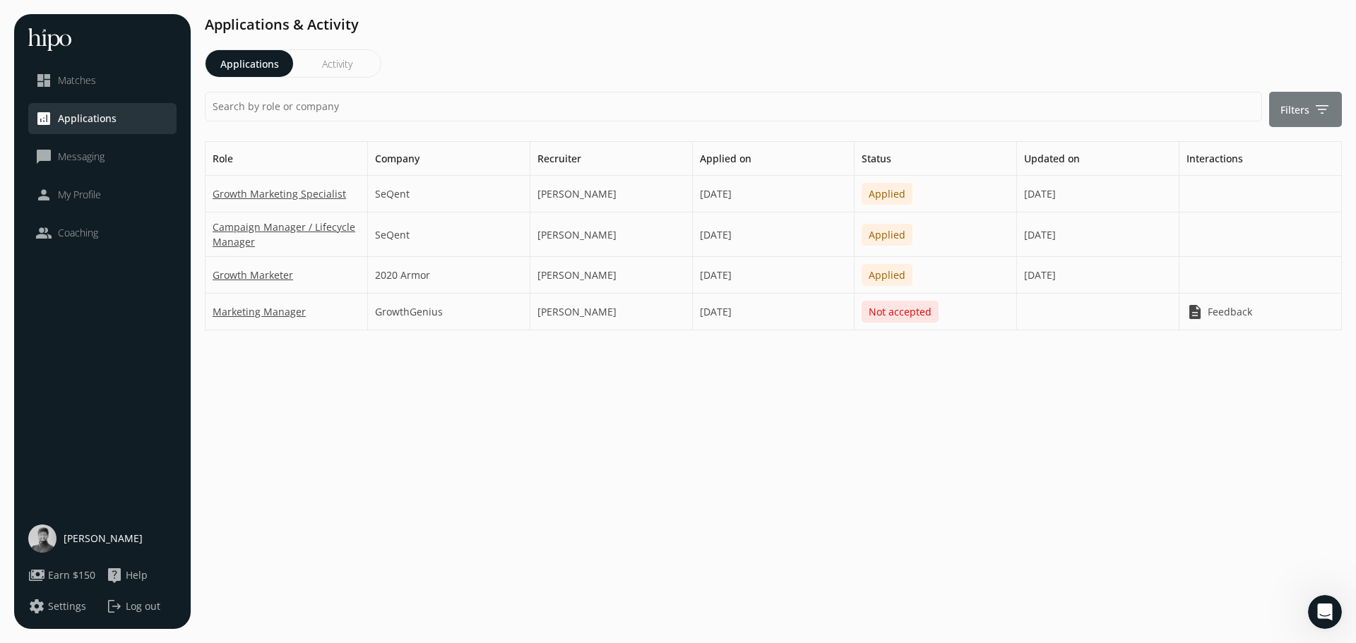
click at [1280, 126] on div at bounding box center [1305, 109] width 73 height 35
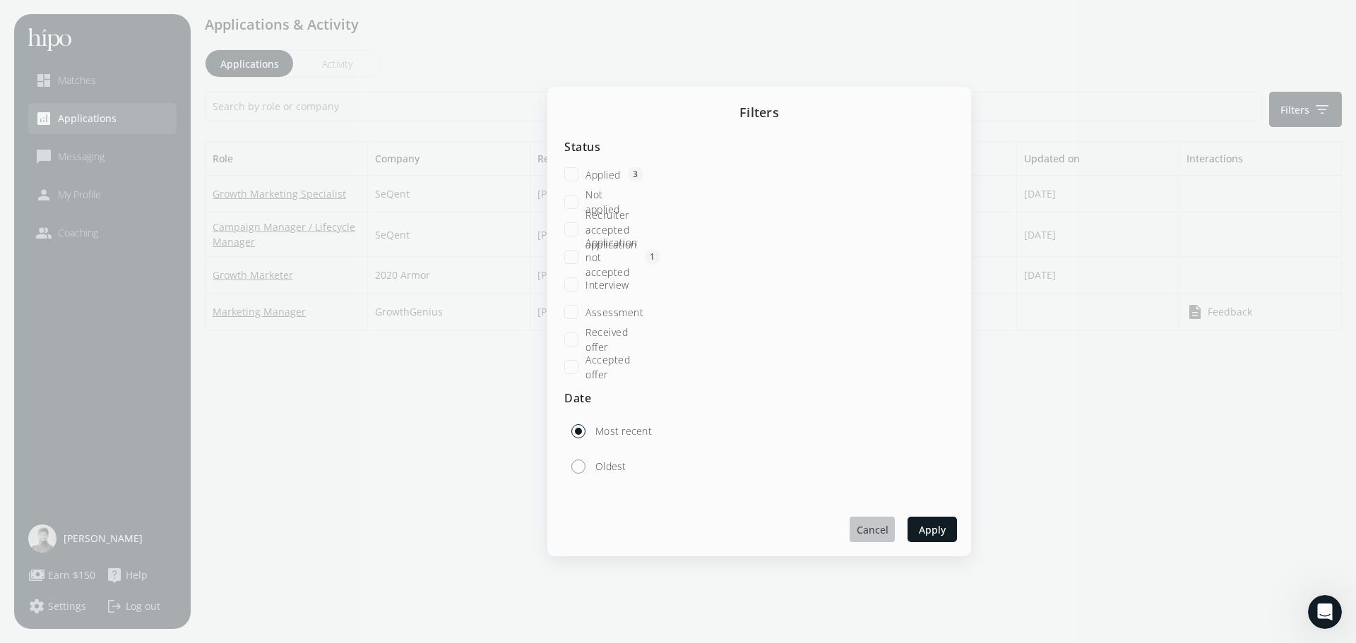
click at [874, 528] on span "Cancel" at bounding box center [873, 530] width 32 height 15
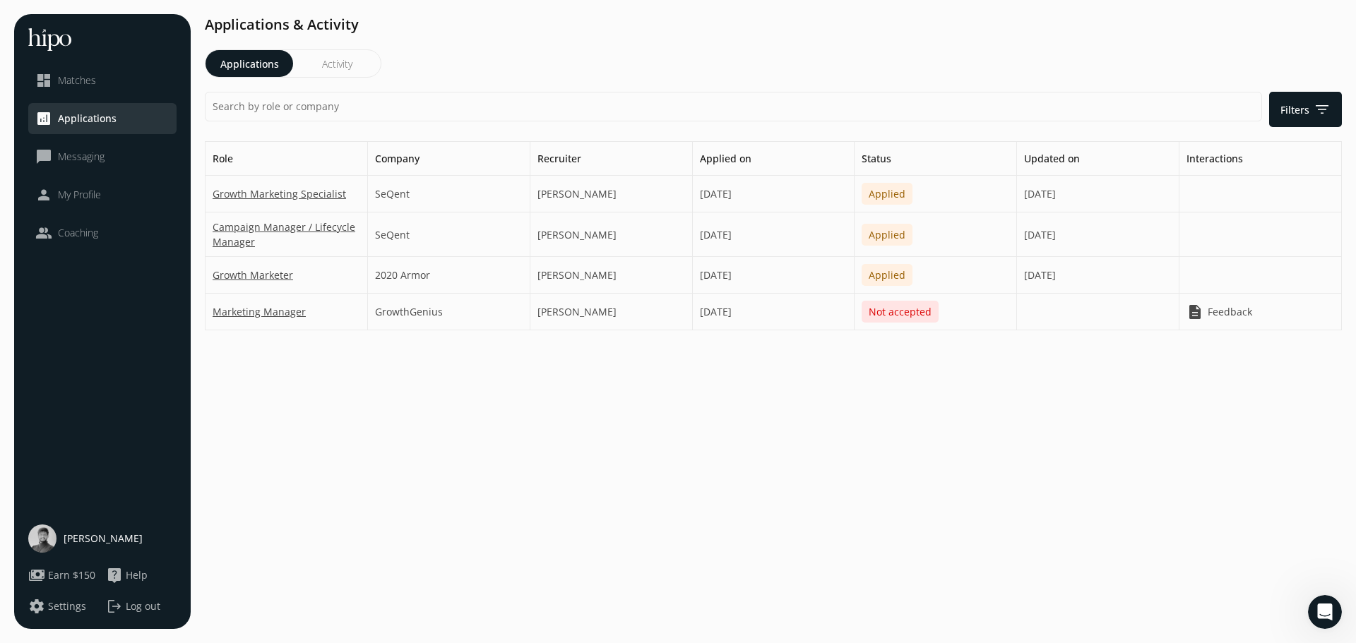
click at [547, 473] on section "Applications & Activity Applications Activity Filters filter_list Role Company …" at bounding box center [773, 321] width 1137 height 615
click at [73, 225] on div "people Coaching" at bounding box center [66, 233] width 63 height 17
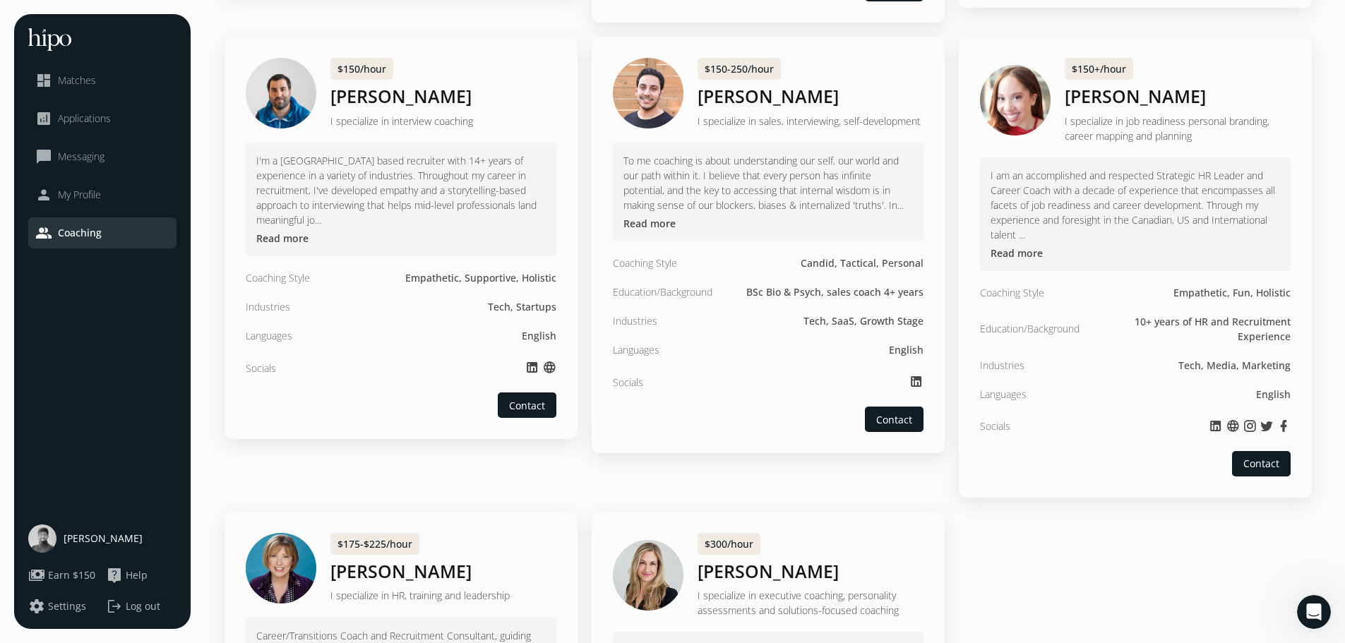
scroll to position [556, 0]
click at [202, 330] on div "menu close dashboard Matches analytics Applications chat_bubble_outline Messagi…" at bounding box center [672, 222] width 1317 height 1529
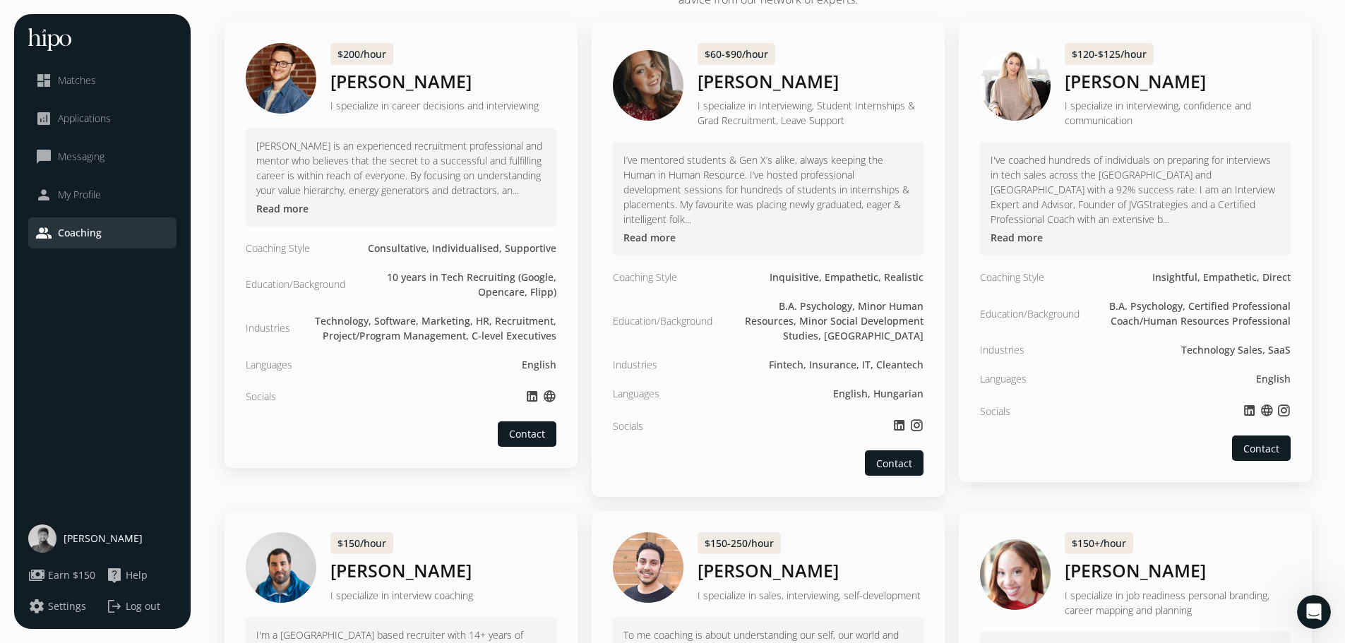
scroll to position [81, 0]
click at [93, 86] on span "Matches" at bounding box center [77, 80] width 38 height 14
